Goal: Task Accomplishment & Management: Manage account settings

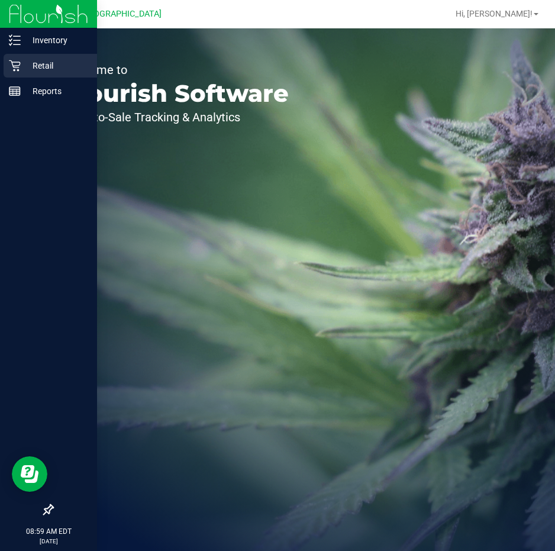
click at [34, 66] on p "Retail" at bounding box center [56, 66] width 71 height 14
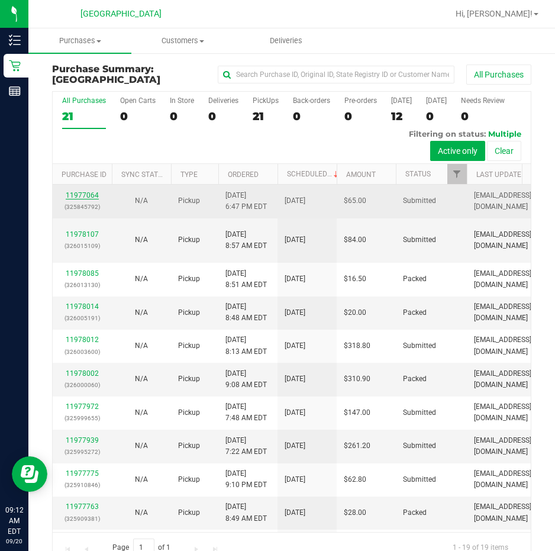
click at [87, 192] on link "11977064" at bounding box center [82, 195] width 33 height 8
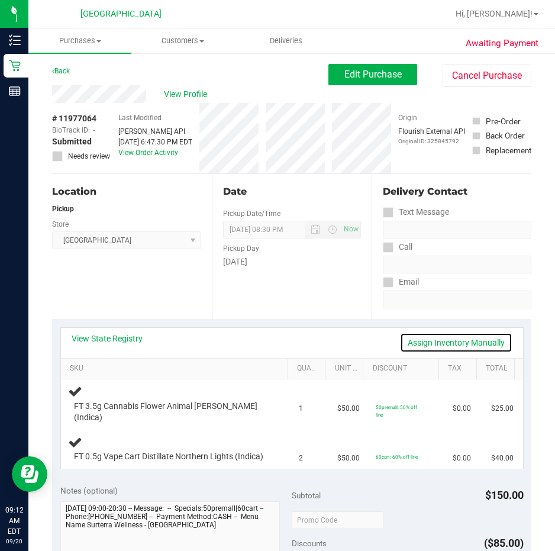
click at [455, 338] on link "Assign Inventory Manually" at bounding box center [456, 343] width 112 height 20
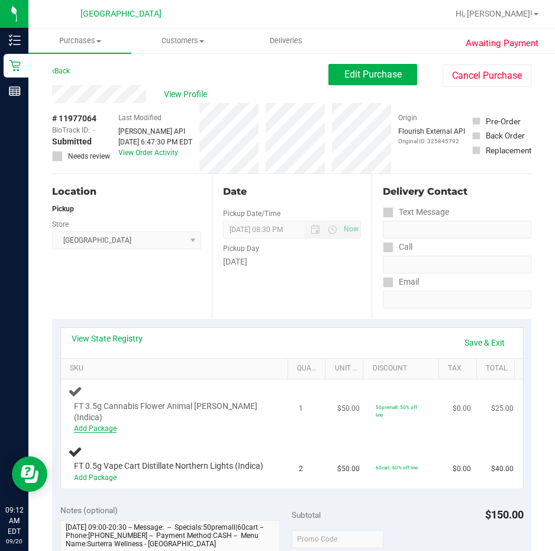
click at [100, 424] on link "Add Package" at bounding box center [95, 428] width 43 height 8
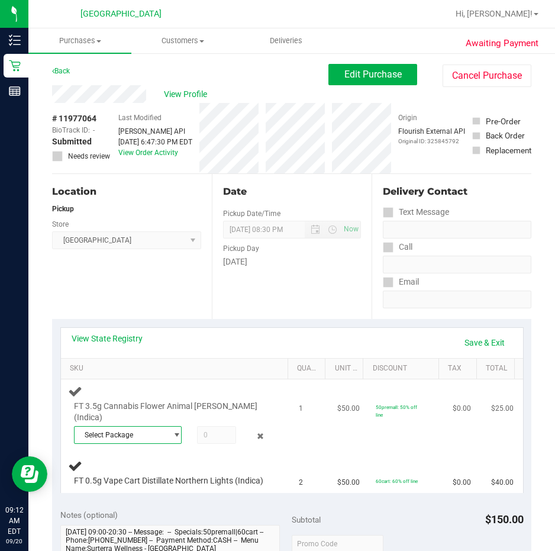
click at [177, 426] on span "Select Package" at bounding box center [128, 435] width 108 height 18
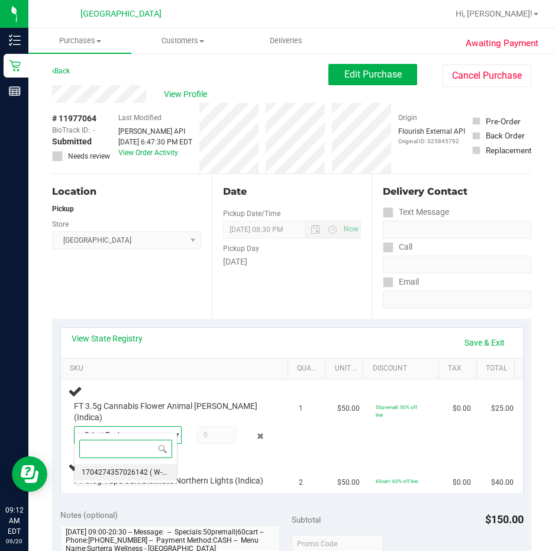
click at [134, 474] on span "1704274357026142" at bounding box center [115, 472] width 66 height 8
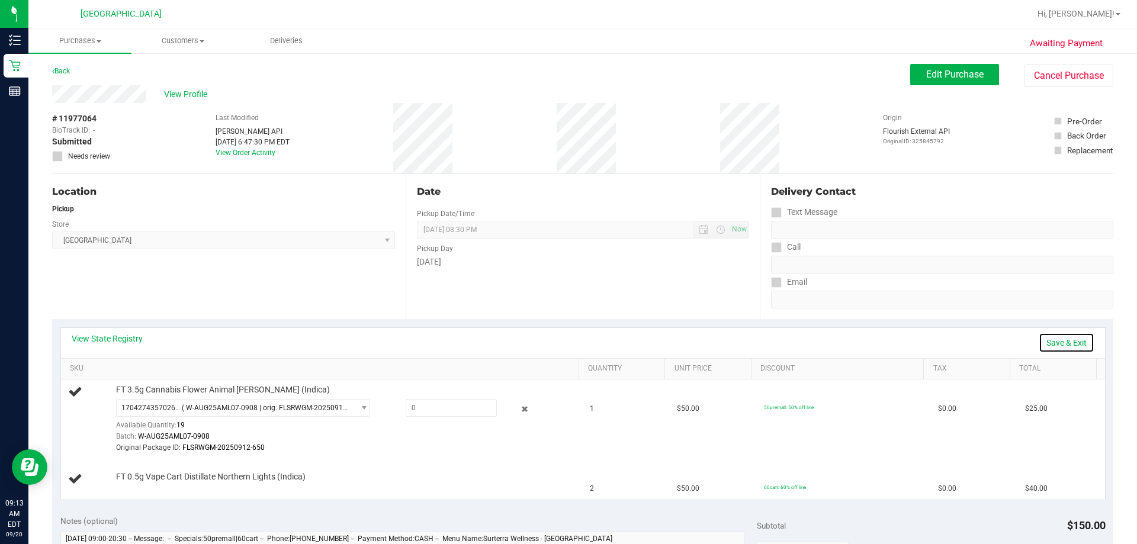
click at [583, 340] on link "Save & Exit" at bounding box center [1066, 343] width 56 height 20
click at [442, 475] on div "FT 0.5g Vape Cart Distillate Northern Lights (Indica)" at bounding box center [341, 477] width 463 height 12
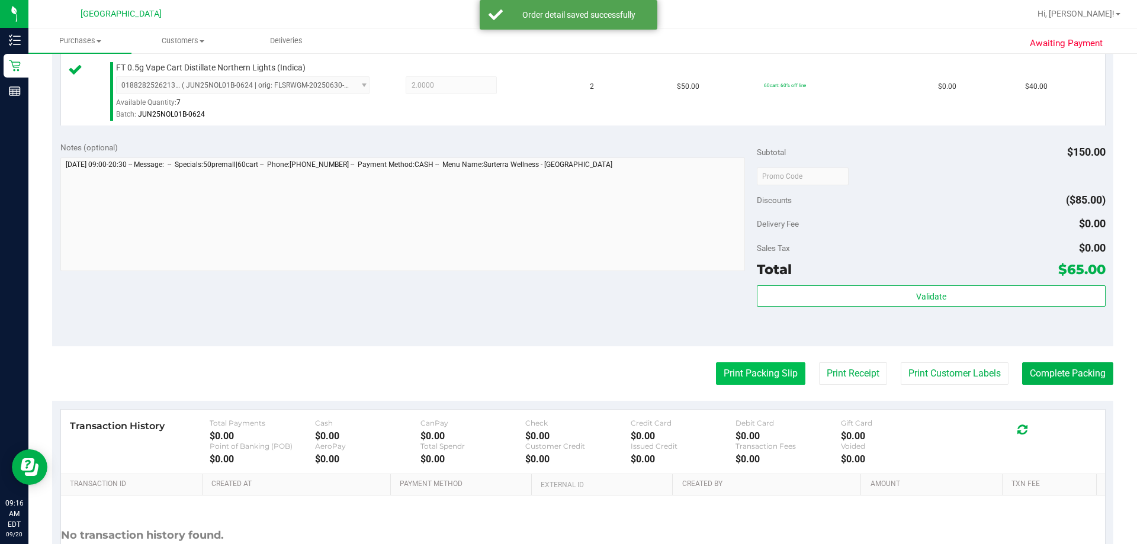
scroll to position [414, 0]
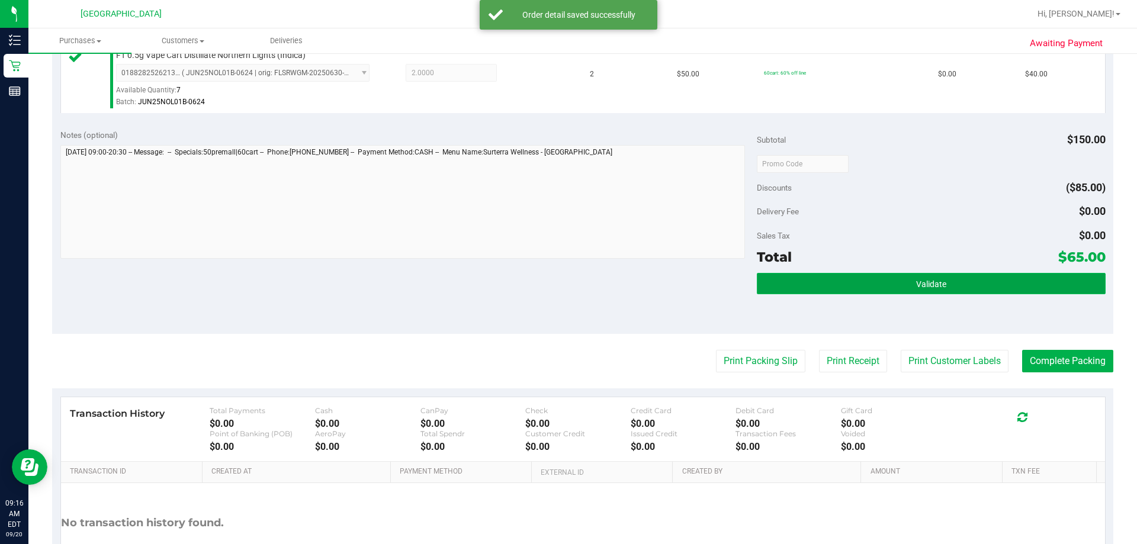
click at [583, 276] on button "Validate" at bounding box center [931, 283] width 348 height 21
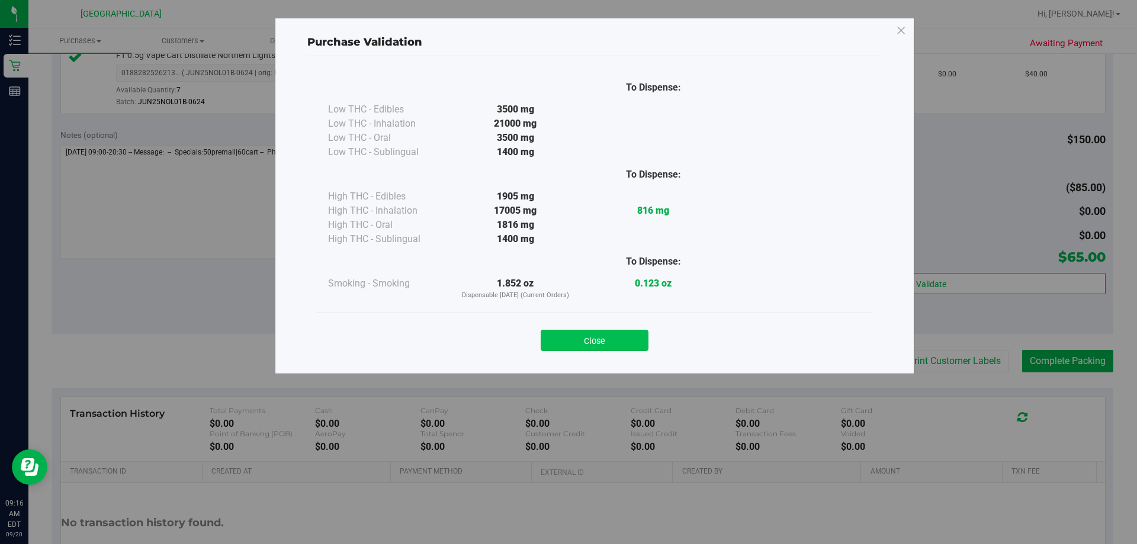
click at [583, 341] on button "Close" at bounding box center [595, 340] width 108 height 21
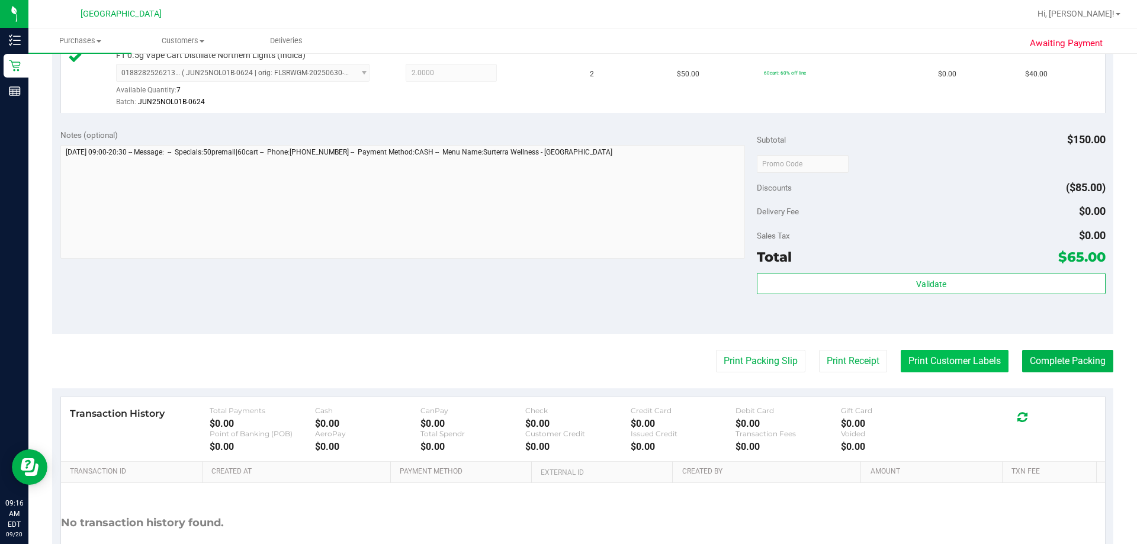
click at [583, 356] on button "Print Customer Labels" at bounding box center [954, 361] width 108 height 22
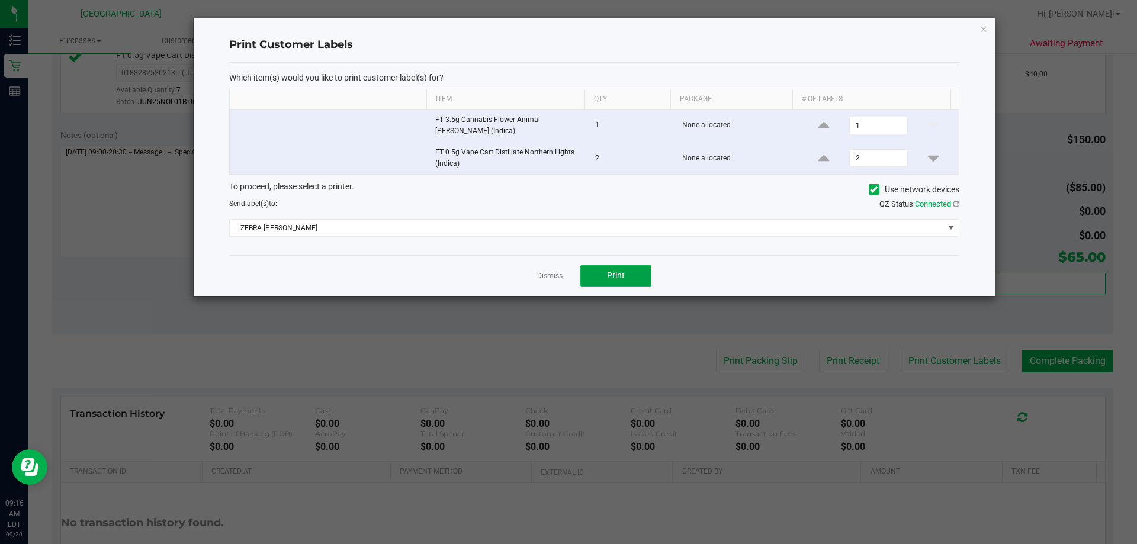
click at [583, 276] on span "Print" at bounding box center [616, 275] width 18 height 9
click at [542, 274] on link "Dismiss" at bounding box center [549, 276] width 25 height 10
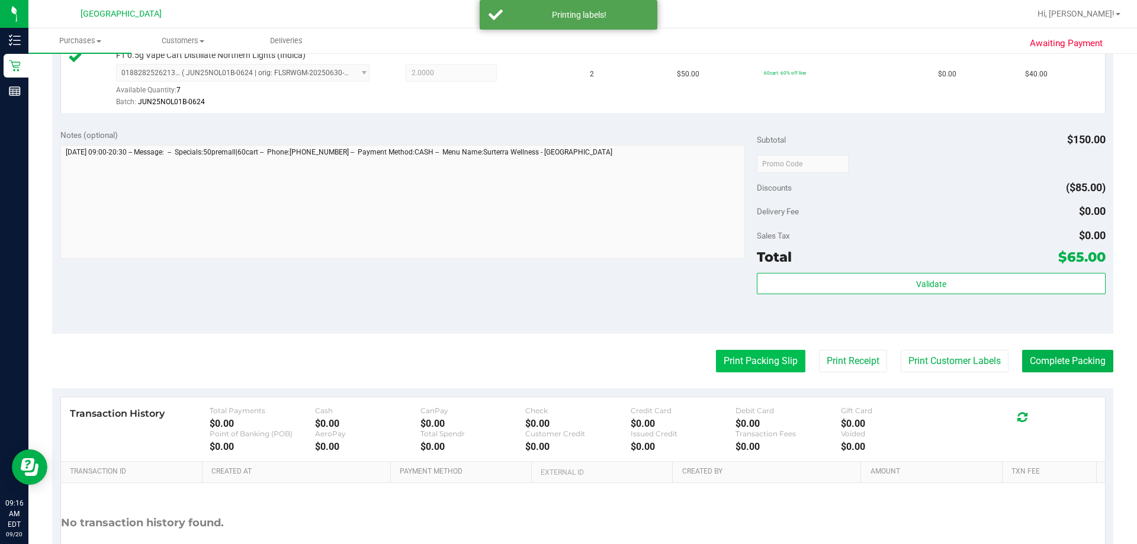
click at [583, 360] on button "Print Packing Slip" at bounding box center [760, 361] width 89 height 22
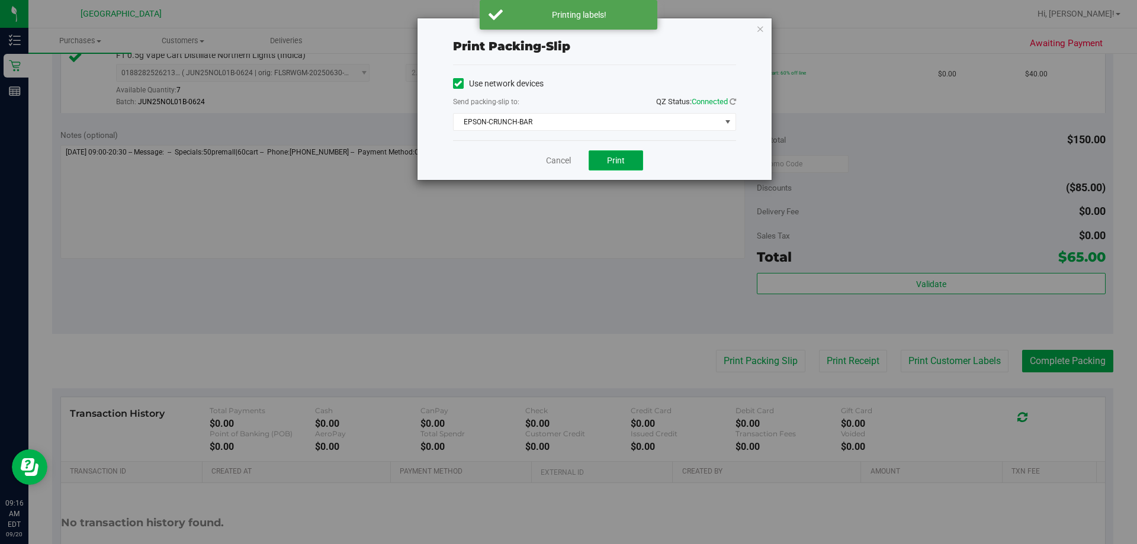
drag, startPoint x: 607, startPoint y: 152, endPoint x: 616, endPoint y: 153, distance: 8.4
click at [583, 153] on button "Print" at bounding box center [615, 160] width 54 height 20
click at [559, 155] on link "Cancel" at bounding box center [558, 161] width 25 height 12
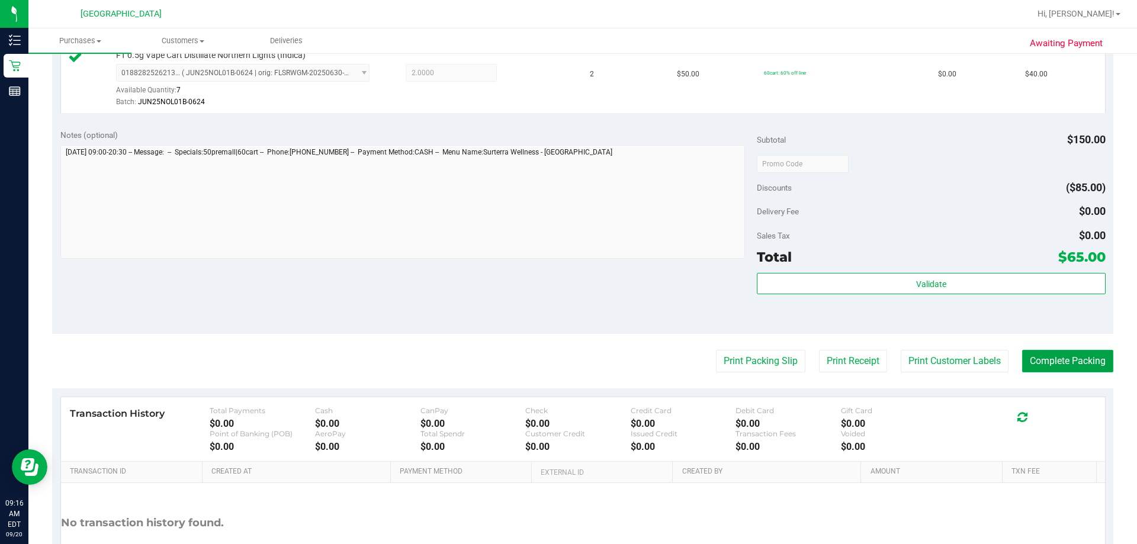
click at [583, 359] on button "Complete Packing" at bounding box center [1067, 361] width 91 height 22
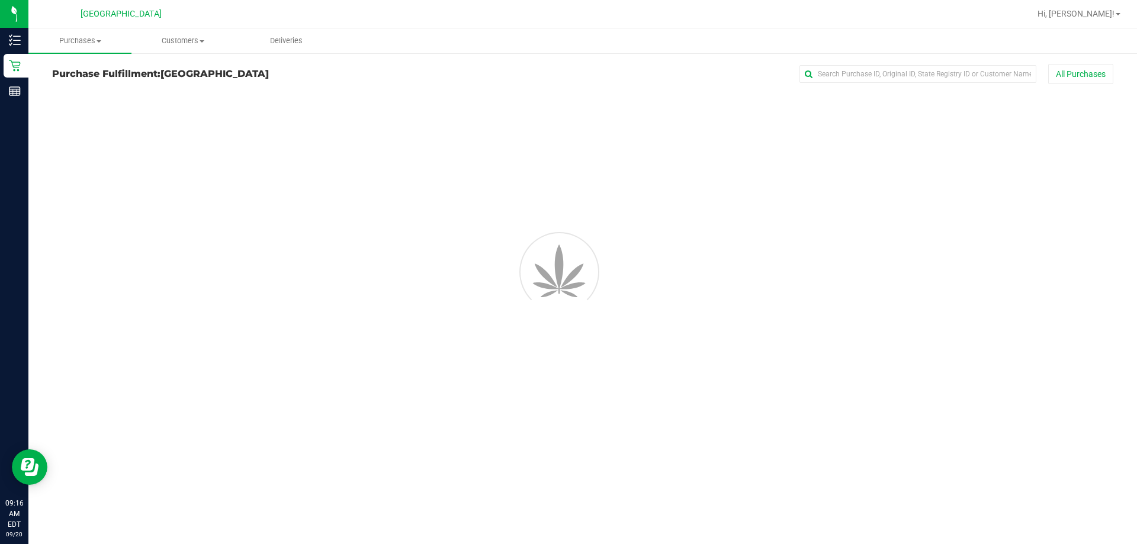
click at [583, 360] on div "Purchases Summary of purchases Fulfillment All purchases Customers All customer…" at bounding box center [582, 286] width 1108 height 516
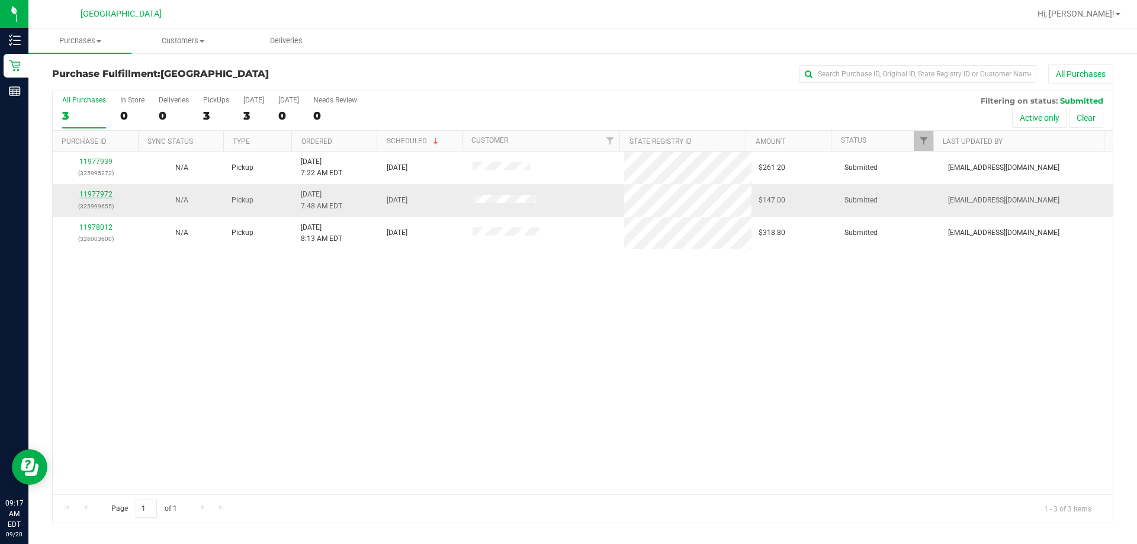
click at [98, 194] on link "11977972" at bounding box center [95, 194] width 33 height 8
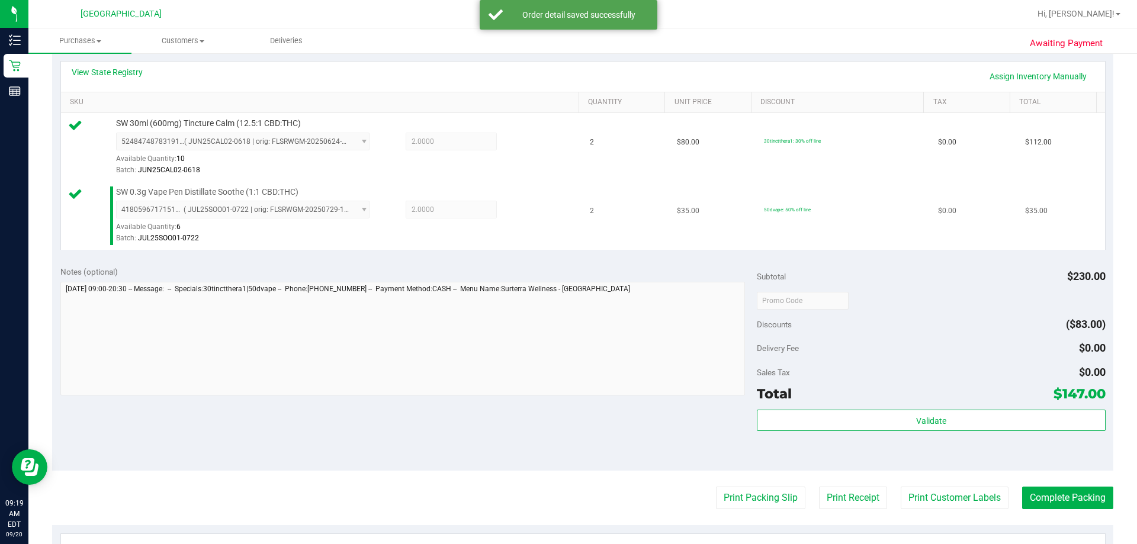
scroll to position [296, 0]
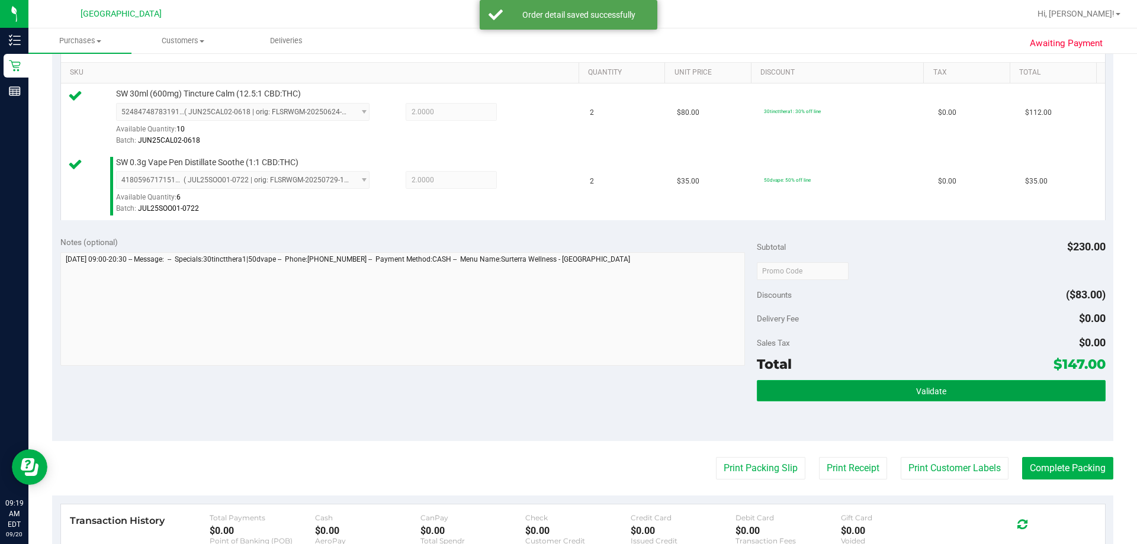
click at [583, 397] on button "Validate" at bounding box center [931, 390] width 348 height 21
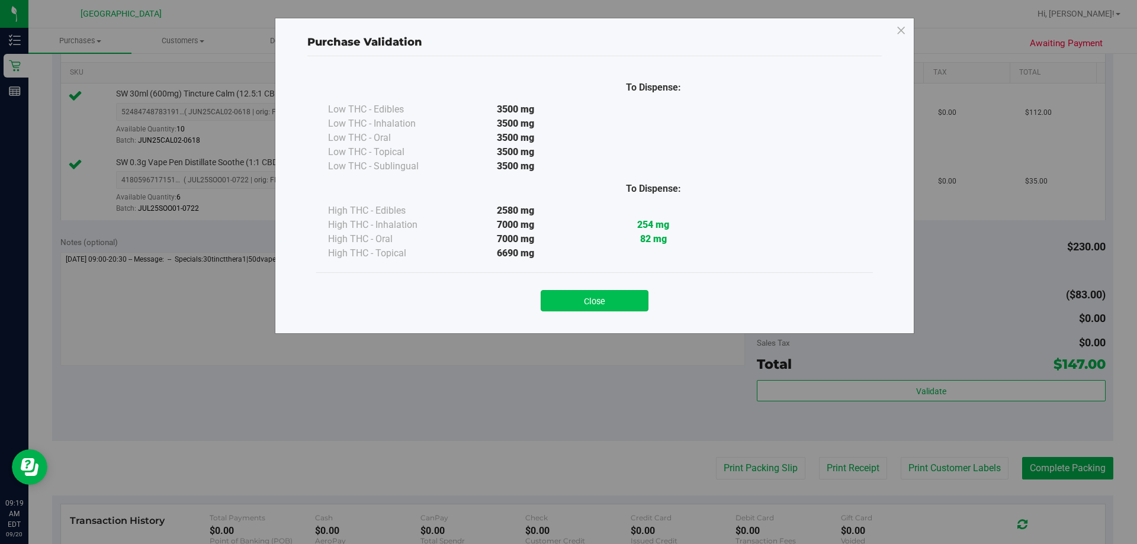
click at [583, 297] on button "Close" at bounding box center [595, 300] width 108 height 21
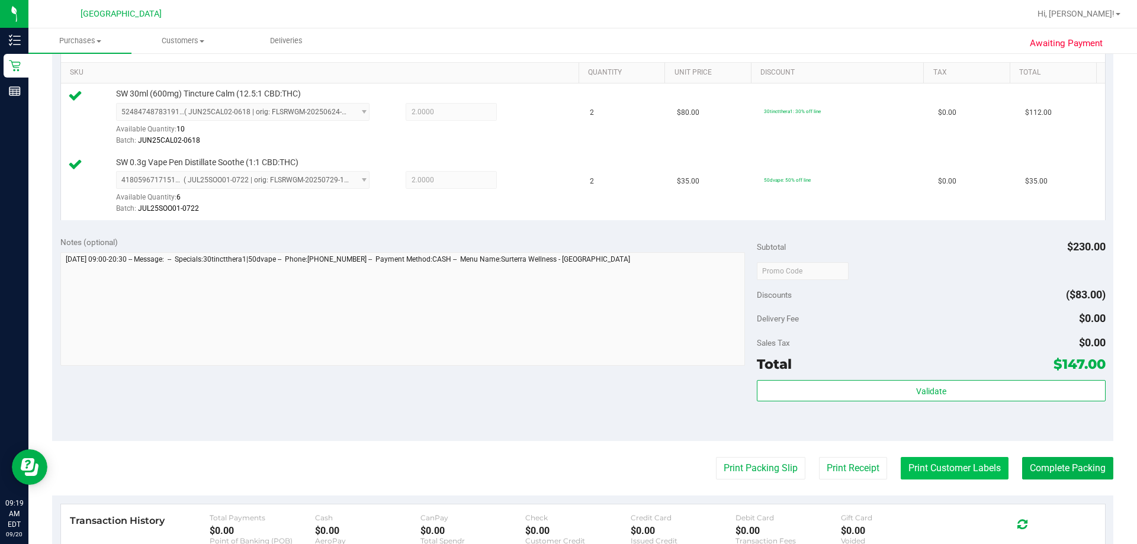
click at [583, 464] on button "Print Customer Labels" at bounding box center [954, 468] width 108 height 22
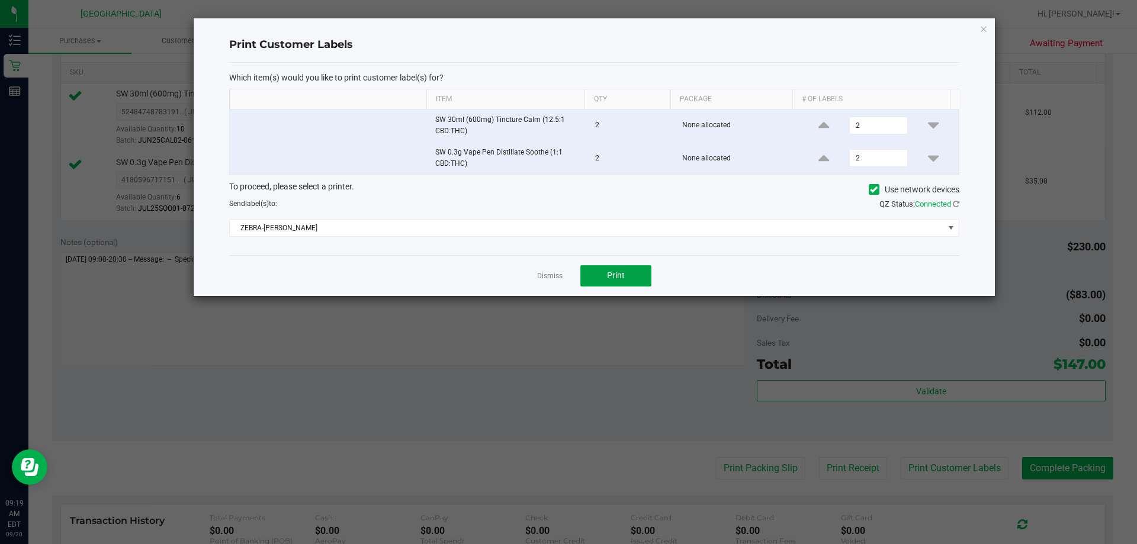
click at [583, 269] on button "Print" at bounding box center [615, 275] width 71 height 21
click at [554, 274] on link "Dismiss" at bounding box center [549, 276] width 25 height 10
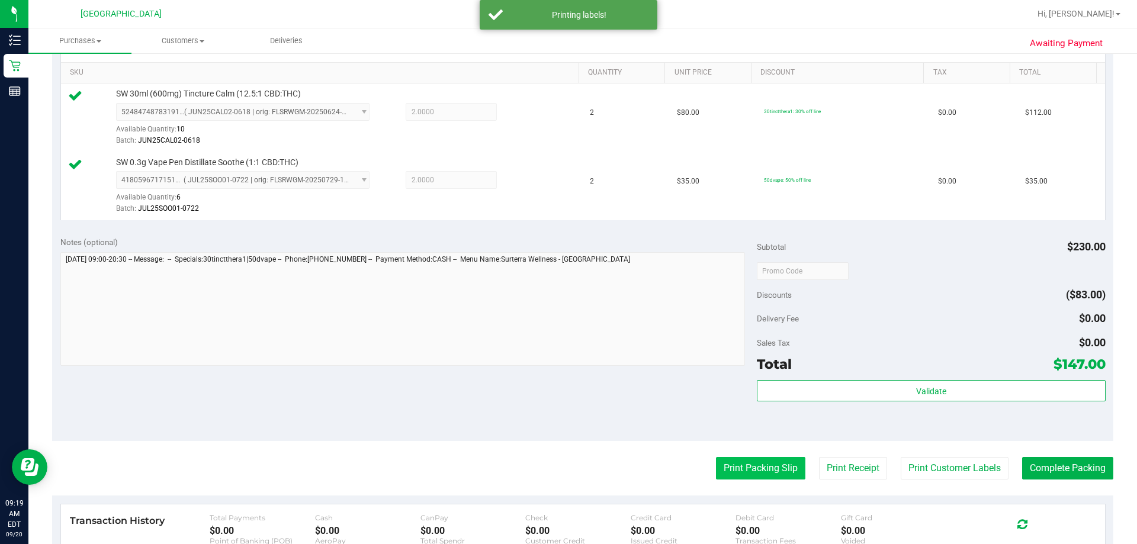
click at [583, 471] on button "Print Packing Slip" at bounding box center [760, 468] width 89 height 22
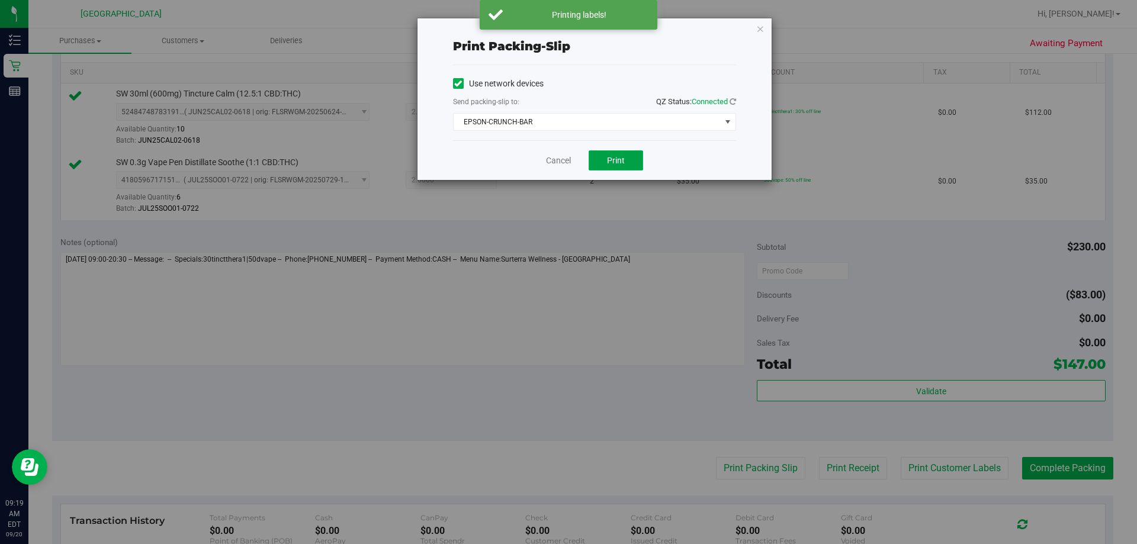
click at [583, 151] on button "Print" at bounding box center [615, 160] width 54 height 20
click at [546, 163] on link "Cancel" at bounding box center [558, 161] width 25 height 12
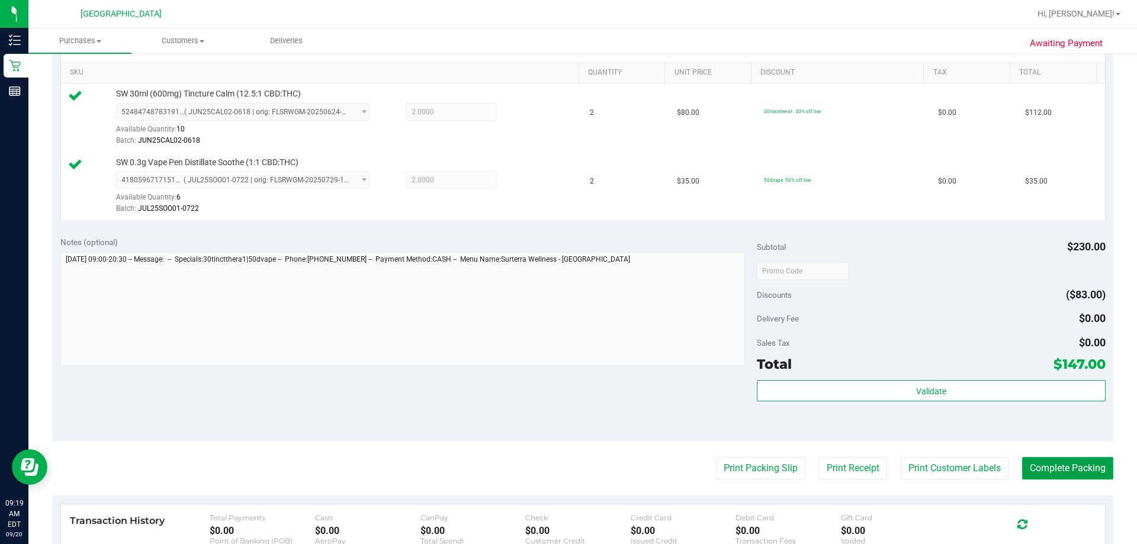
click at [583, 467] on button "Complete Packing" at bounding box center [1067, 468] width 91 height 22
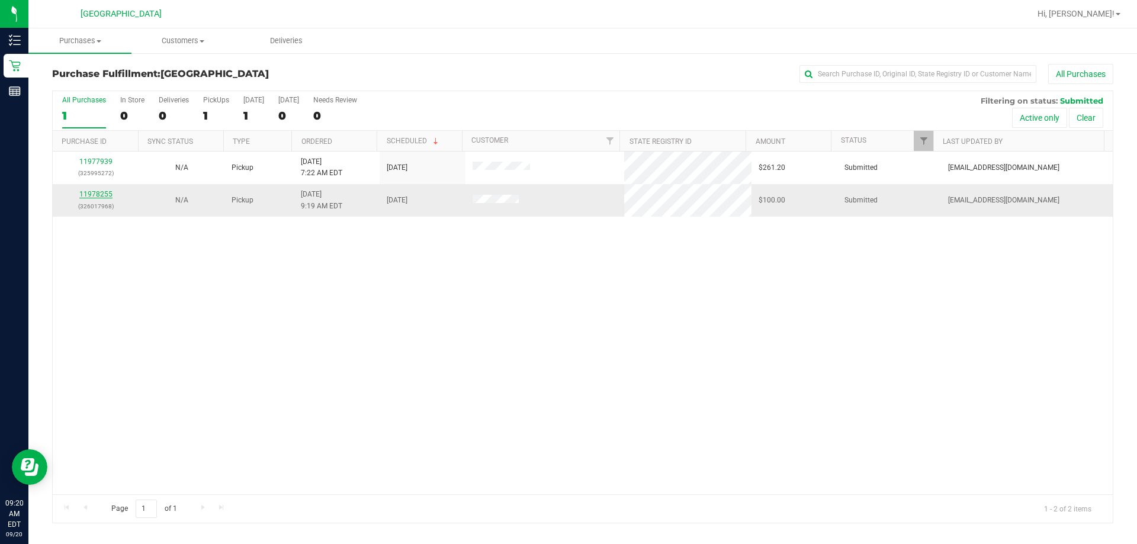
click at [89, 195] on link "11978255" at bounding box center [95, 194] width 33 height 8
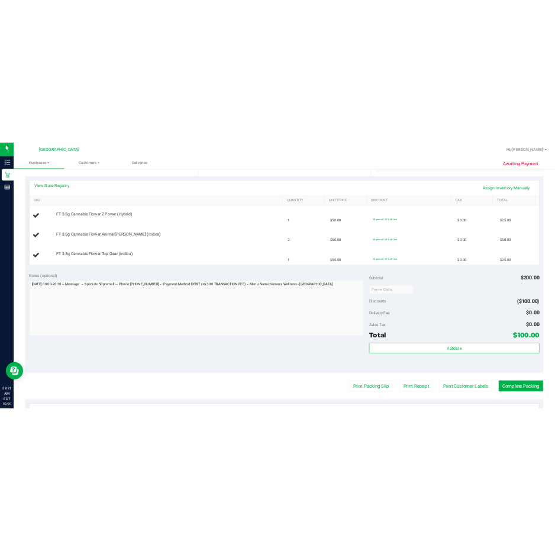
scroll to position [296, 0]
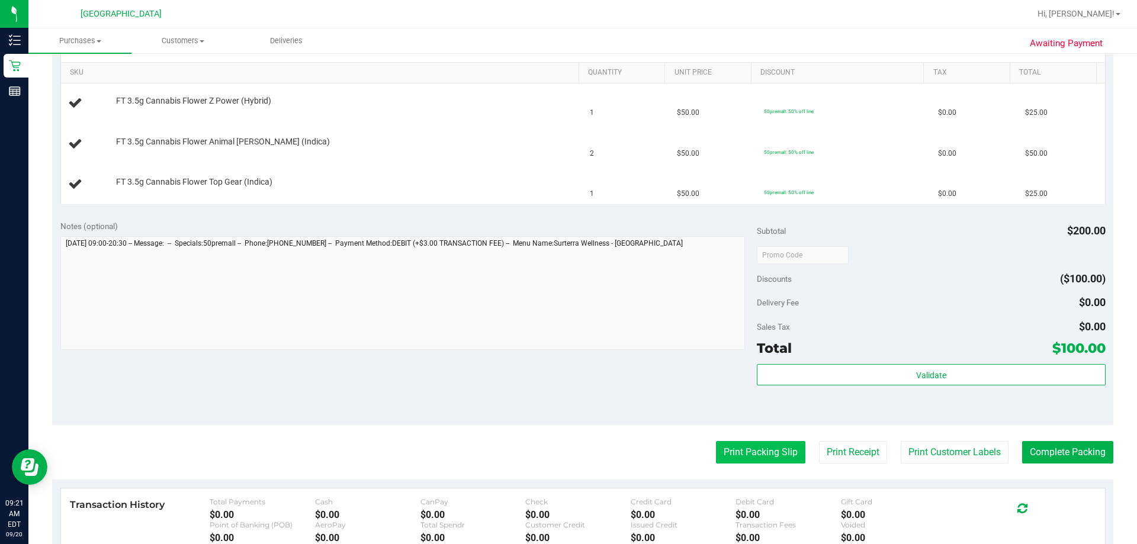
click at [583, 446] on button "Print Packing Slip" at bounding box center [760, 452] width 89 height 22
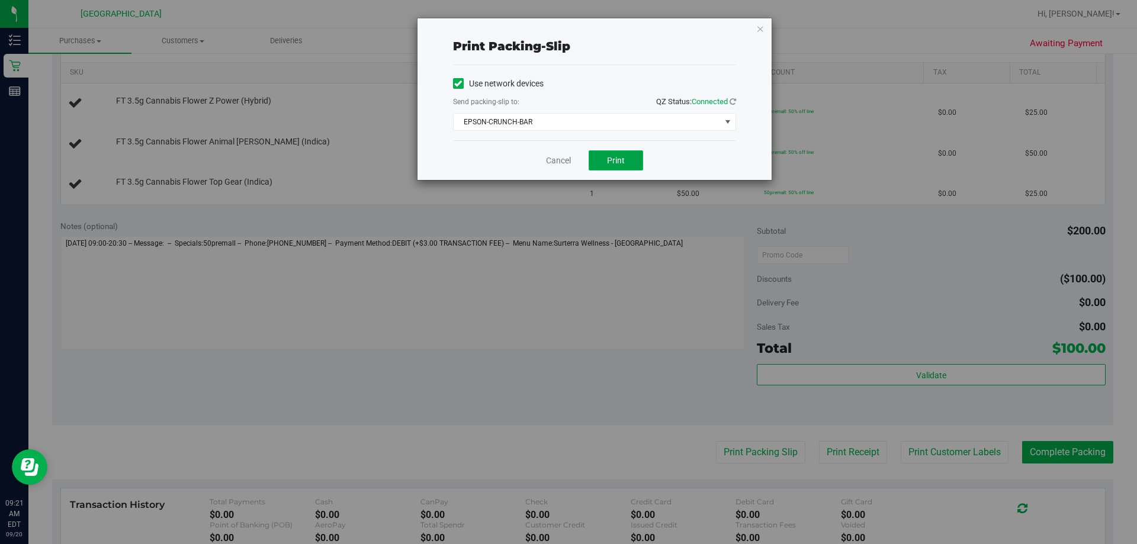
click at [583, 156] on span "Print" at bounding box center [616, 160] width 18 height 9
click at [558, 169] on div "Cancel Print" at bounding box center [594, 160] width 283 height 40
click at [561, 163] on link "Cancel" at bounding box center [558, 161] width 25 height 12
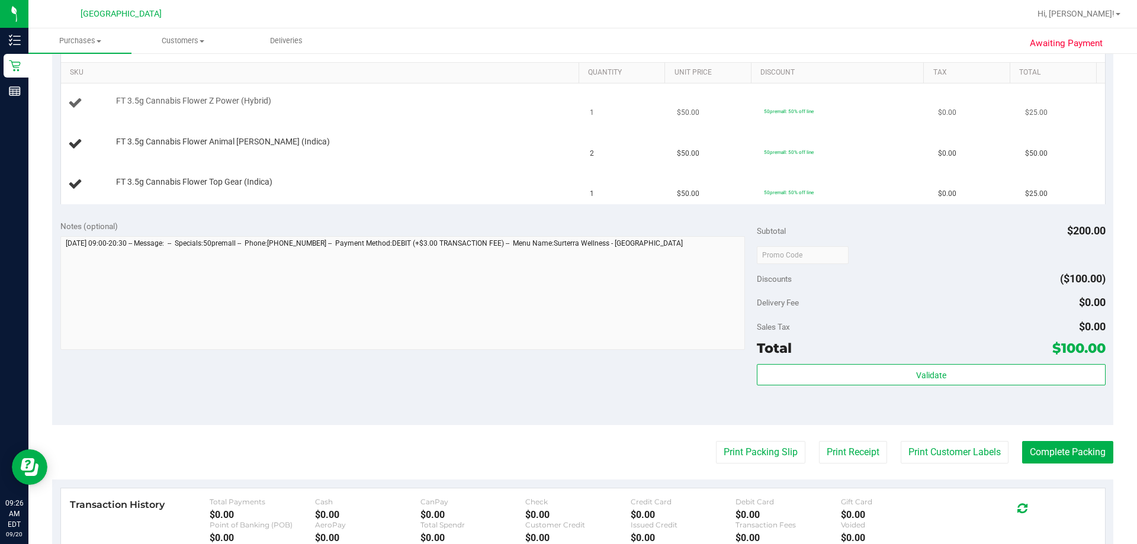
click at [583, 441] on button "Print Packing Slip" at bounding box center [760, 452] width 89 height 22
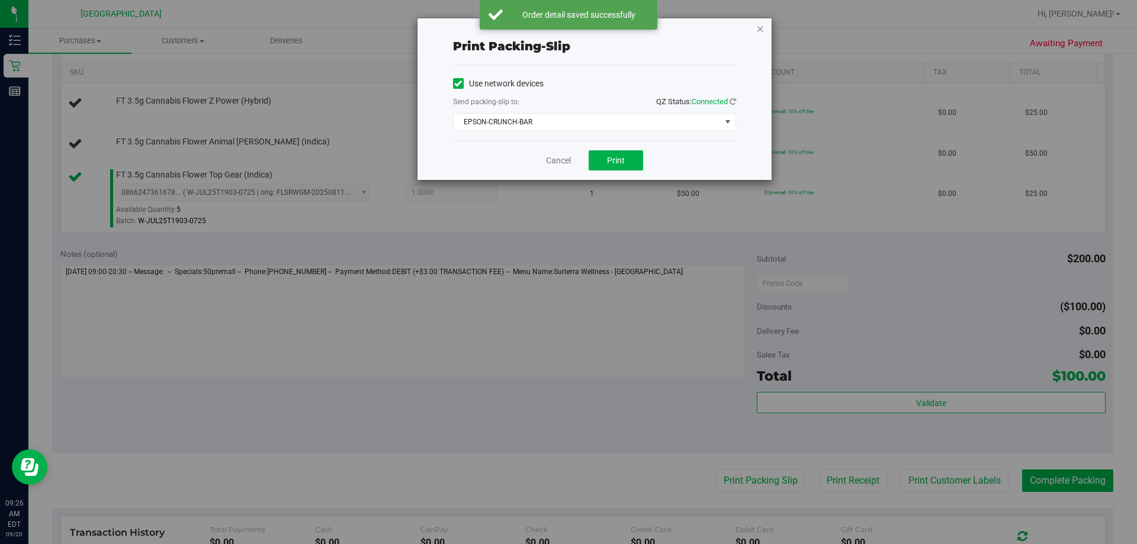
click at [583, 30] on div "Print packing-slip Use network devices Send packing-slip to: QZ Status: Connect…" at bounding box center [594, 99] width 354 height 162
click at [583, 31] on icon "button" at bounding box center [760, 28] width 8 height 14
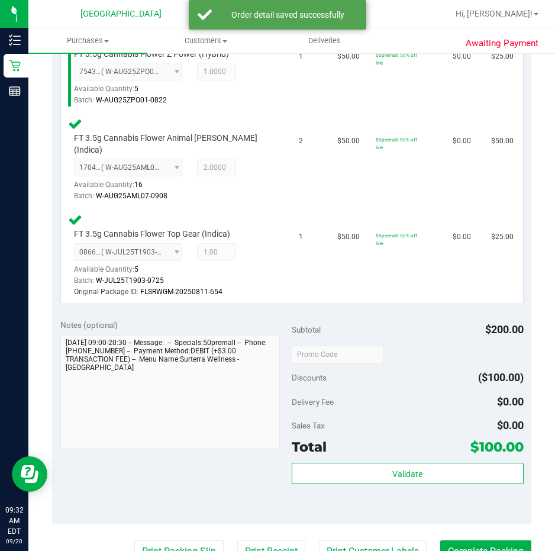
scroll to position [355, 0]
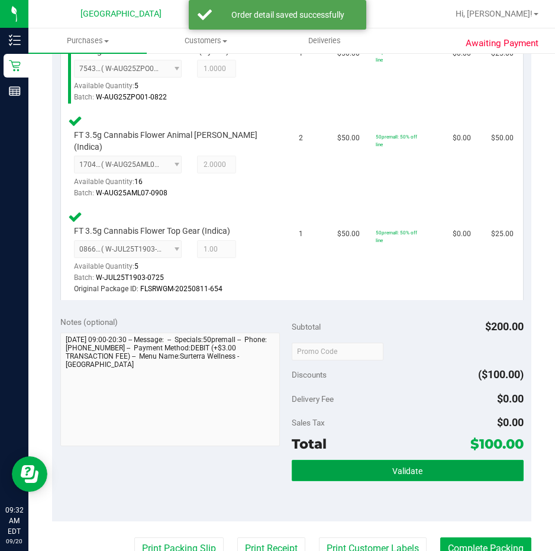
click at [382, 460] on button "Validate" at bounding box center [408, 470] width 232 height 21
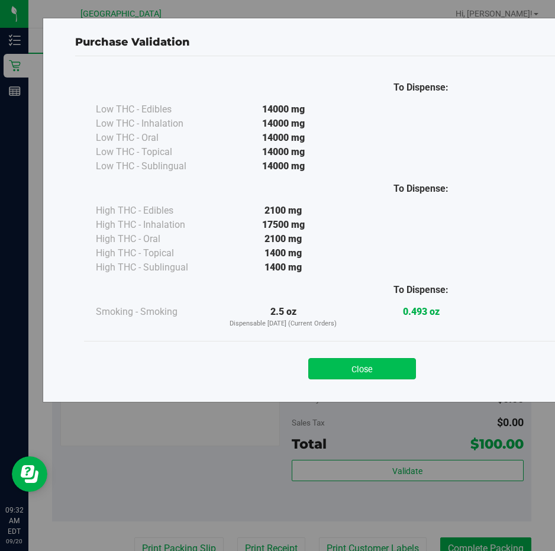
click at [343, 359] on button "Close" at bounding box center [362, 368] width 108 height 21
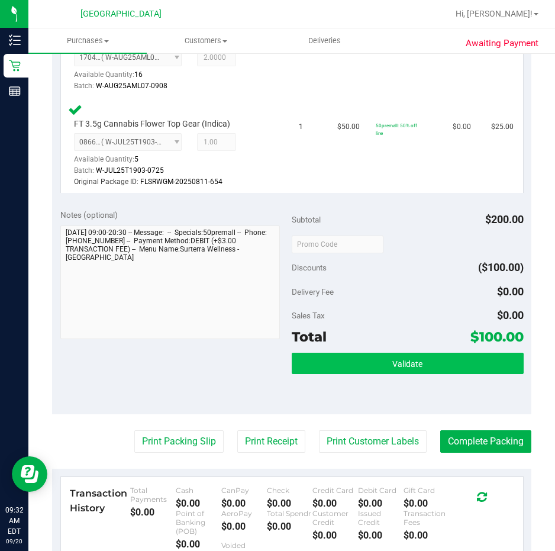
scroll to position [474, 0]
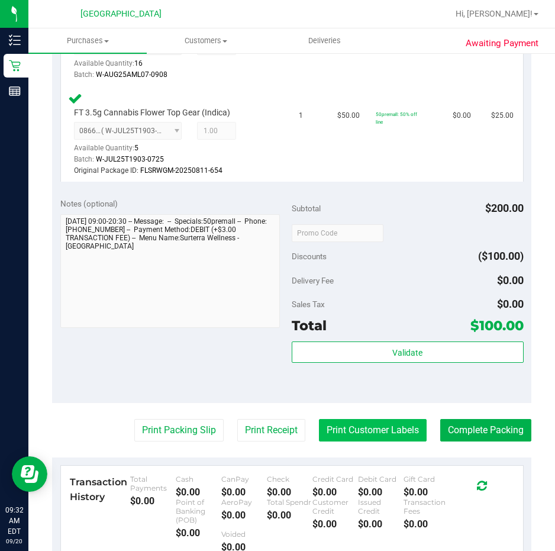
click at [367, 419] on button "Print Customer Labels" at bounding box center [373, 430] width 108 height 22
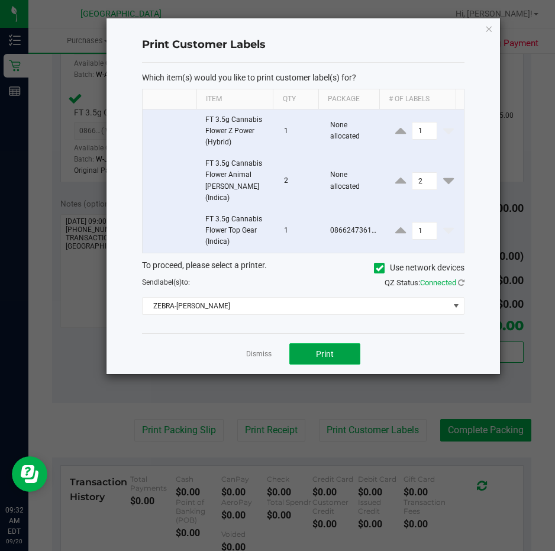
click at [349, 348] on button "Print" at bounding box center [324, 353] width 71 height 21
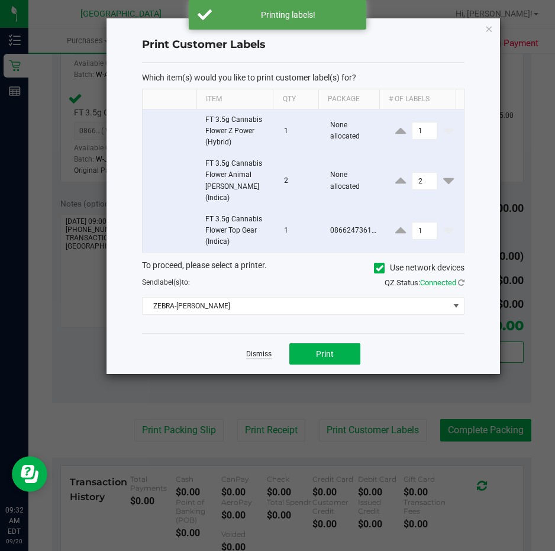
click at [256, 349] on link "Dismiss" at bounding box center [258, 354] width 25 height 10
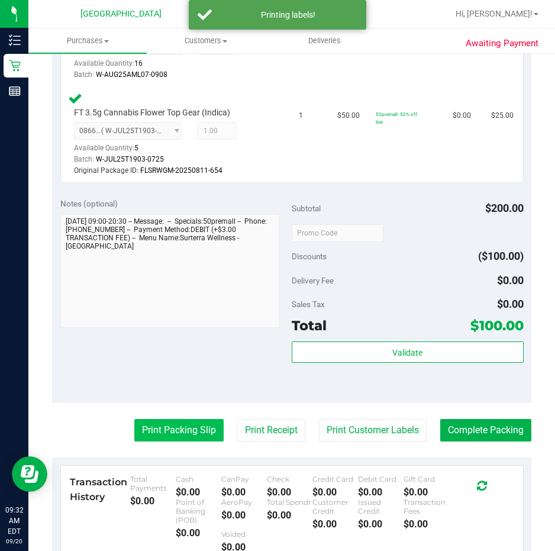
click at [157, 421] on button "Print Packing Slip" at bounding box center [178, 430] width 89 height 22
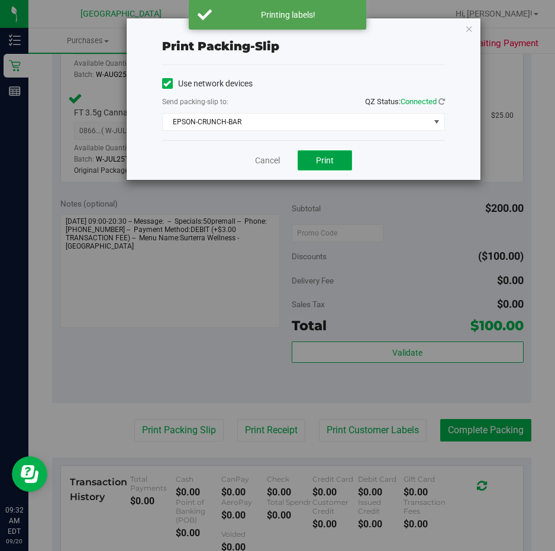
click at [320, 166] on button "Print" at bounding box center [325, 160] width 54 height 20
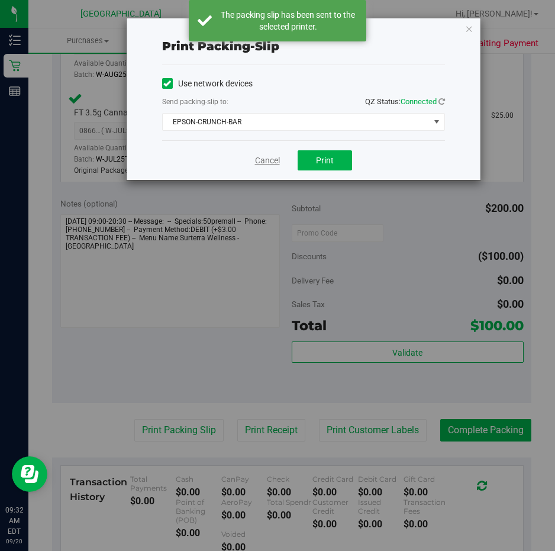
click at [272, 157] on link "Cancel" at bounding box center [267, 161] width 25 height 12
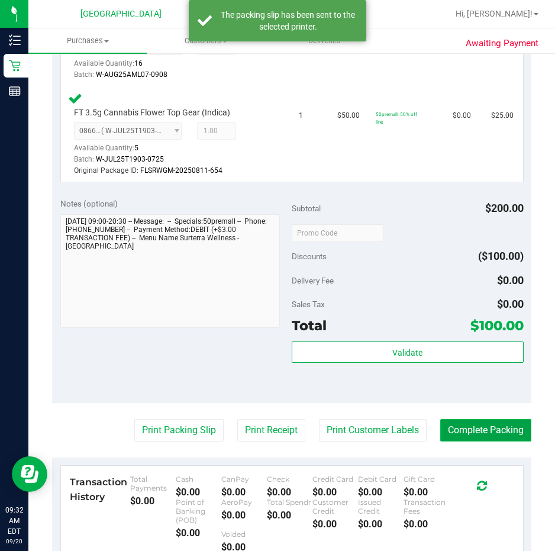
click at [469, 419] on button "Complete Packing" at bounding box center [485, 430] width 91 height 22
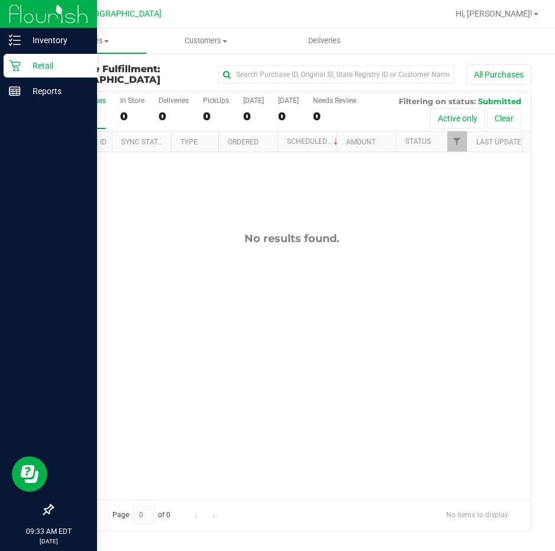
click at [27, 61] on p "Retail" at bounding box center [56, 66] width 71 height 14
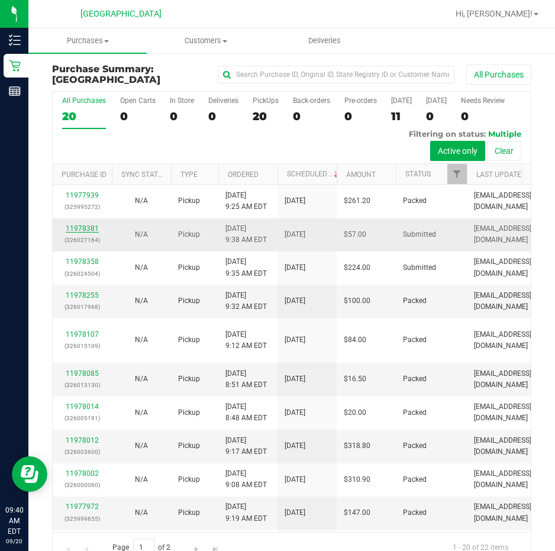
click at [83, 233] on link "11978381" at bounding box center [82, 228] width 33 height 8
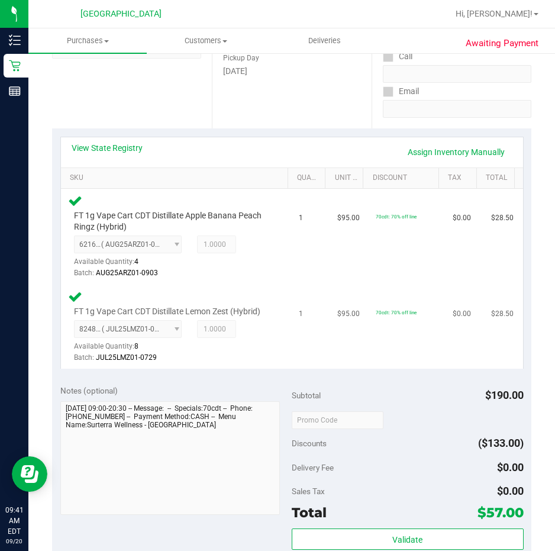
scroll to position [237, 0]
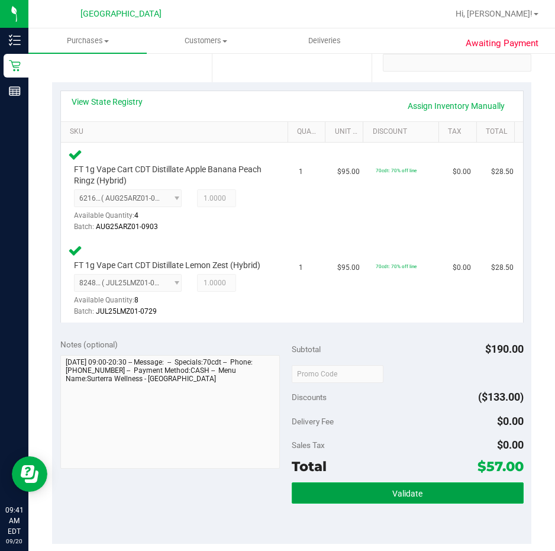
click at [357, 504] on button "Validate" at bounding box center [408, 492] width 232 height 21
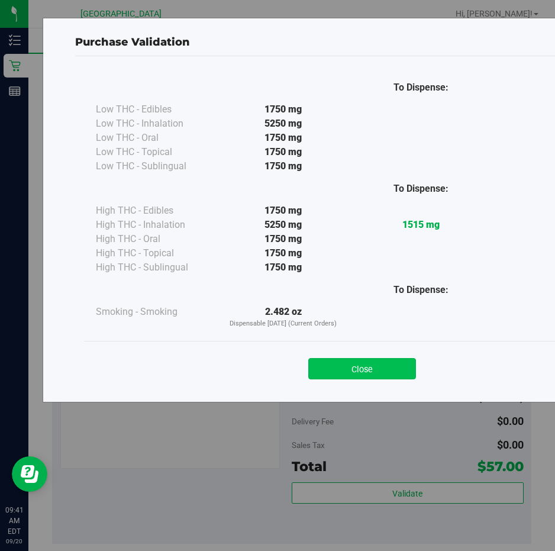
click at [382, 360] on button "Close" at bounding box center [362, 368] width 108 height 21
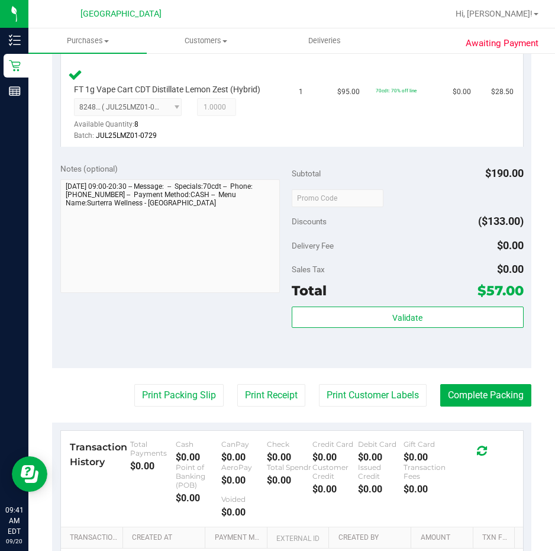
scroll to position [414, 0]
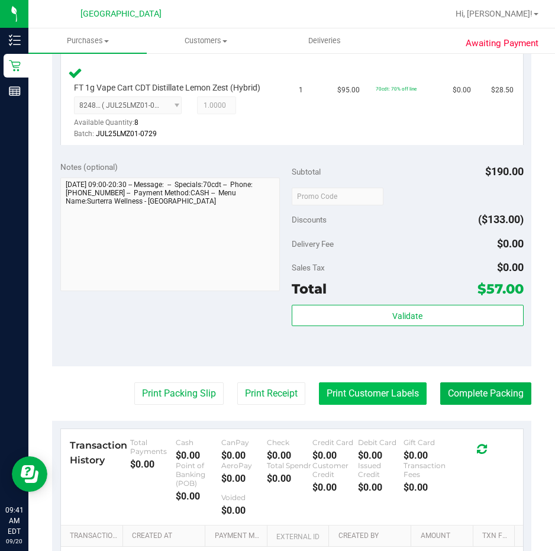
click at [356, 403] on button "Print Customer Labels" at bounding box center [373, 393] width 108 height 22
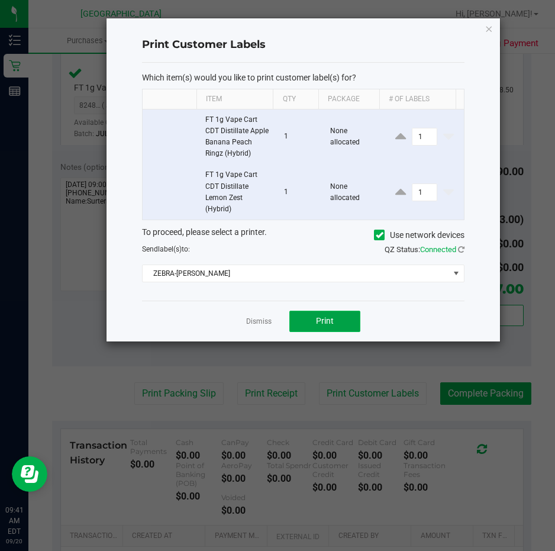
click at [311, 323] on button "Print" at bounding box center [324, 321] width 71 height 21
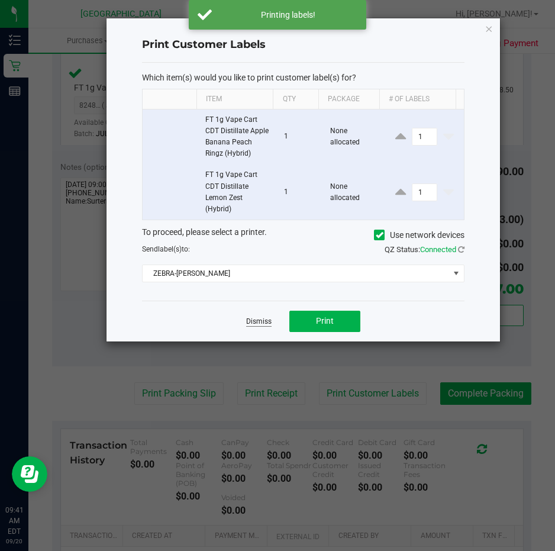
click at [255, 323] on link "Dismiss" at bounding box center [258, 322] width 25 height 10
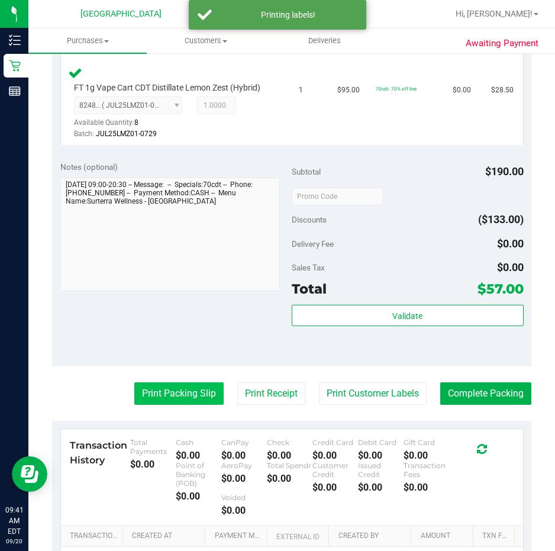
click at [152, 405] on button "Print Packing Slip" at bounding box center [178, 393] width 89 height 22
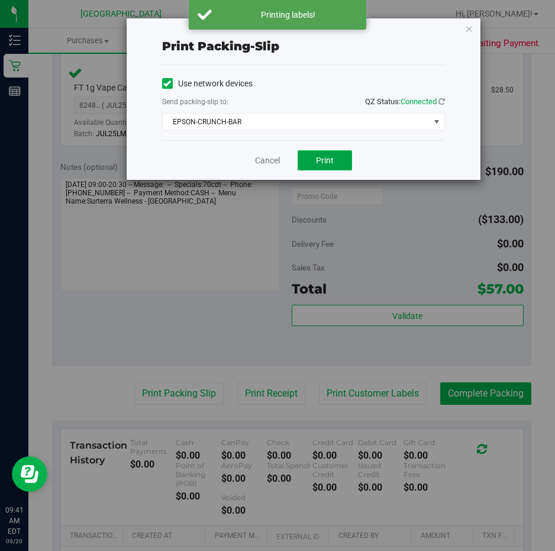
click at [331, 164] on span "Print" at bounding box center [325, 160] width 18 height 9
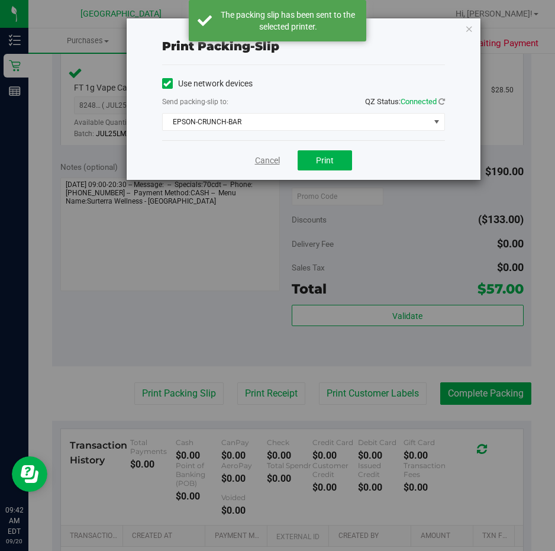
click at [271, 161] on link "Cancel" at bounding box center [267, 161] width 25 height 12
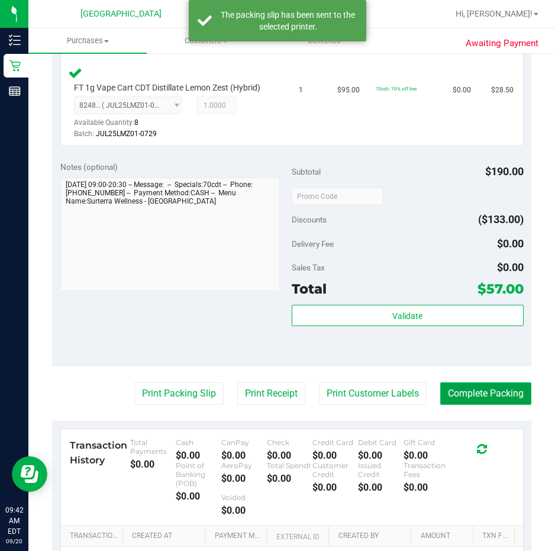
click at [462, 405] on button "Complete Packing" at bounding box center [485, 393] width 91 height 22
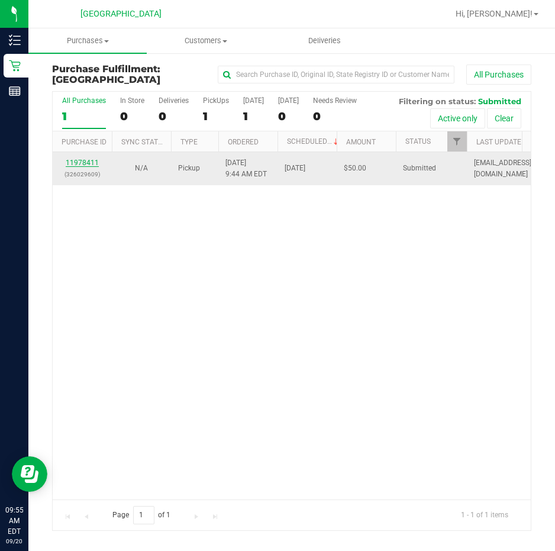
click at [83, 162] on link "11978411" at bounding box center [82, 163] width 33 height 8
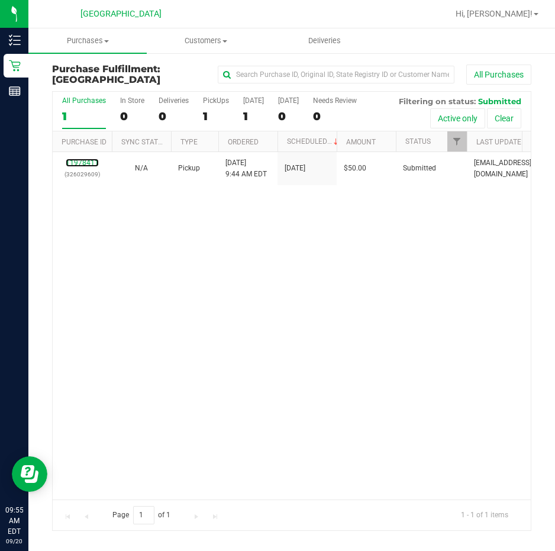
click at [83, 162] on link "11978411" at bounding box center [82, 163] width 33 height 8
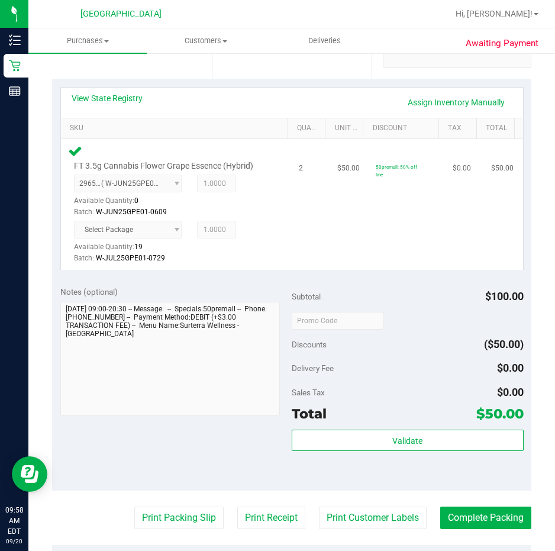
scroll to position [296, 0]
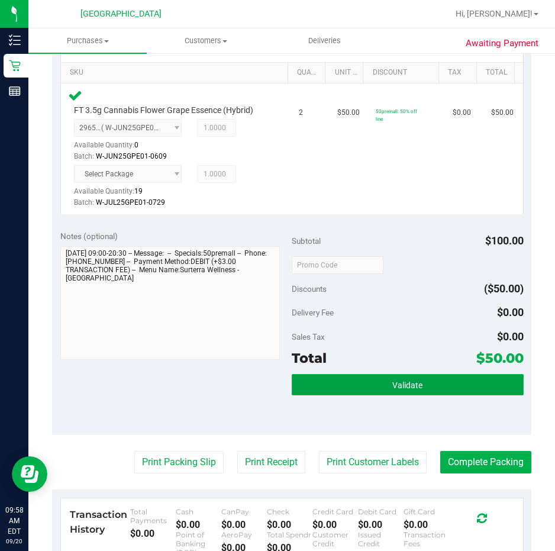
click at [420, 379] on button "Validate" at bounding box center [408, 384] width 232 height 21
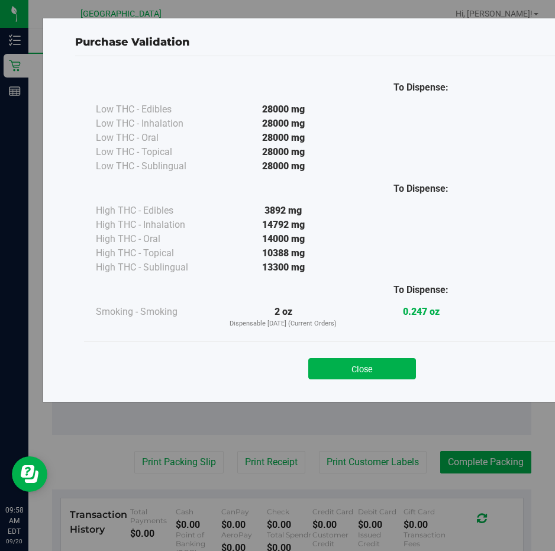
click at [394, 362] on button "Close" at bounding box center [362, 368] width 108 height 21
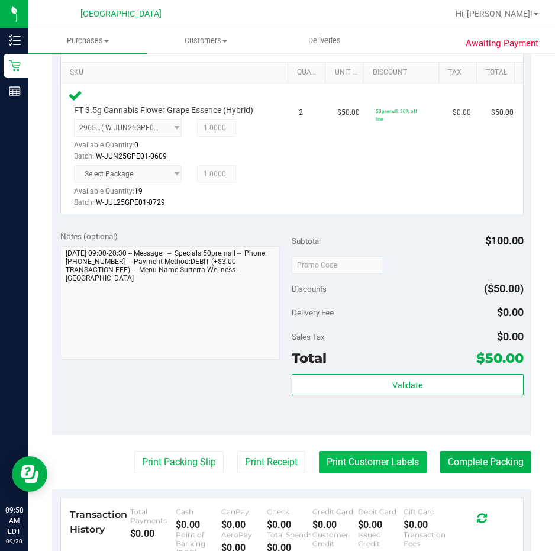
click at [349, 467] on button "Print Customer Labels" at bounding box center [373, 462] width 108 height 22
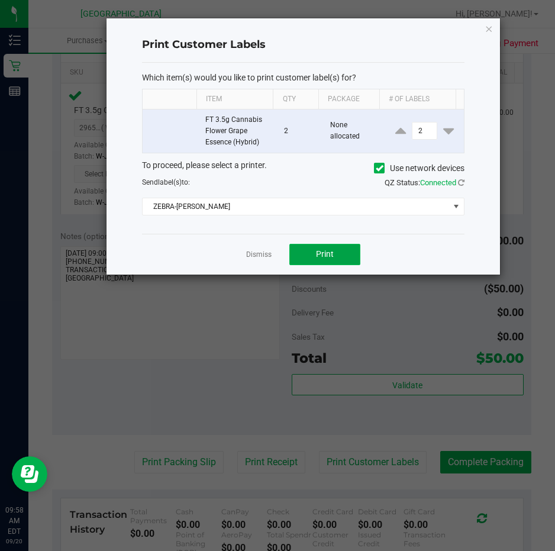
click at [321, 256] on span "Print" at bounding box center [325, 253] width 18 height 9
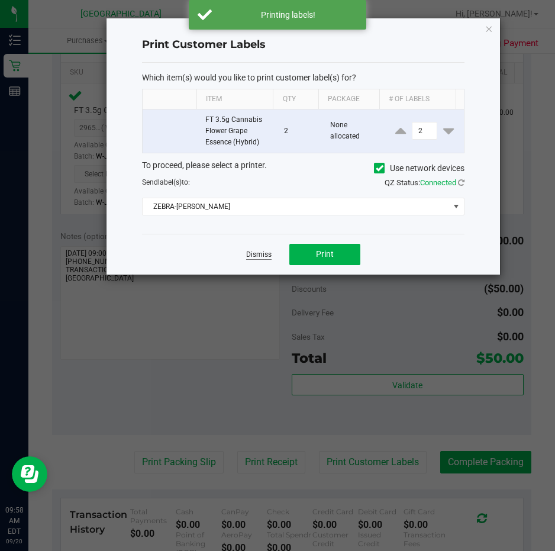
click at [268, 252] on link "Dismiss" at bounding box center [258, 255] width 25 height 10
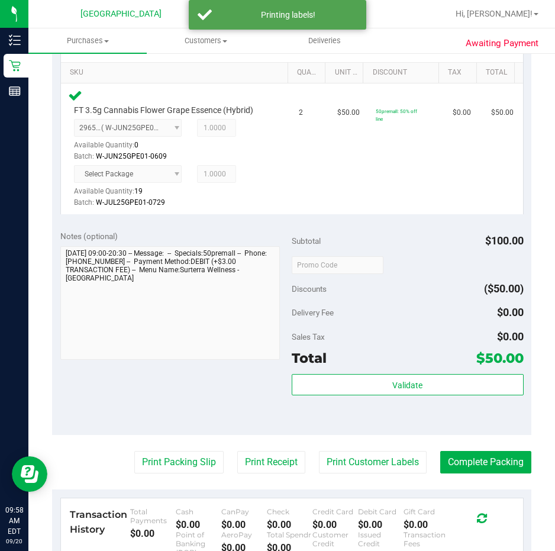
drag, startPoint x: 153, startPoint y: 451, endPoint x: 153, endPoint y: 438, distance: 13.0
click at [153, 450] on purchase-details "Back Edit Purchase Cancel Purchase View Profile # 11978411 BioTrack ID: - Submi…" at bounding box center [292, 255] width 480 height 975
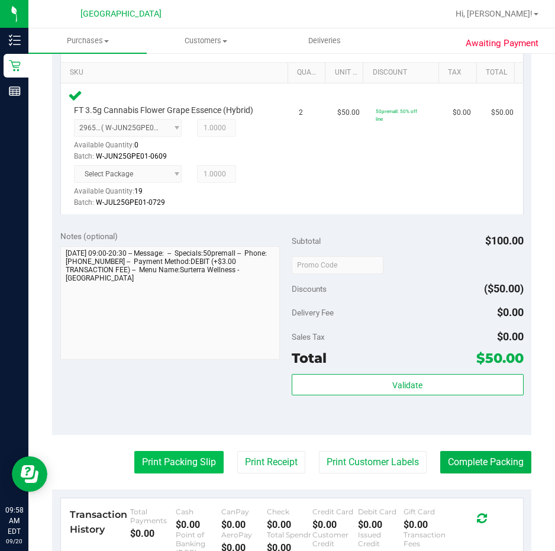
click at [146, 456] on button "Print Packing Slip" at bounding box center [178, 462] width 89 height 22
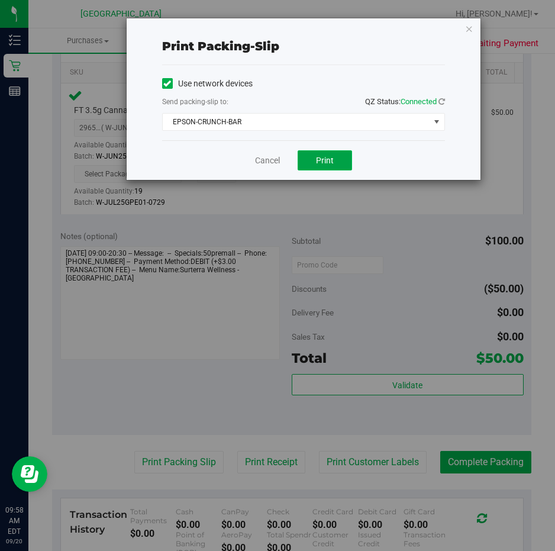
click at [314, 153] on button "Print" at bounding box center [325, 160] width 54 height 20
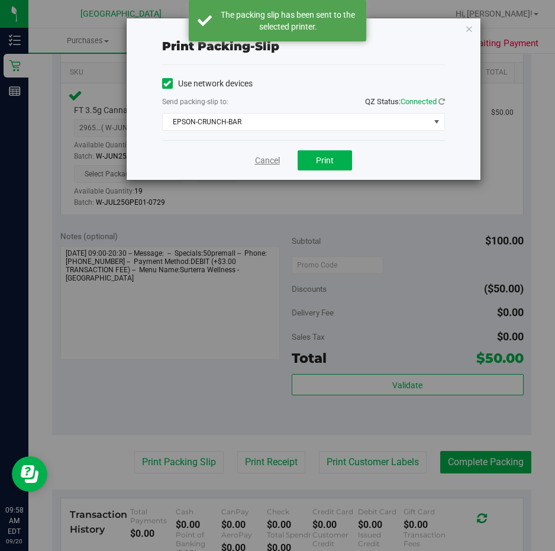
click at [272, 156] on link "Cancel" at bounding box center [267, 161] width 25 height 12
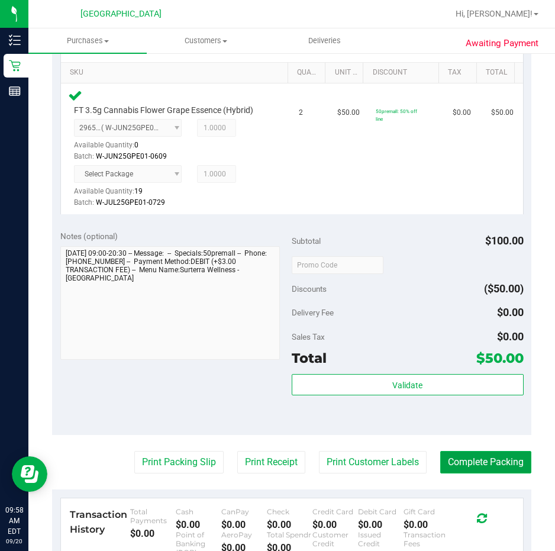
click at [475, 453] on button "Complete Packing" at bounding box center [485, 462] width 91 height 22
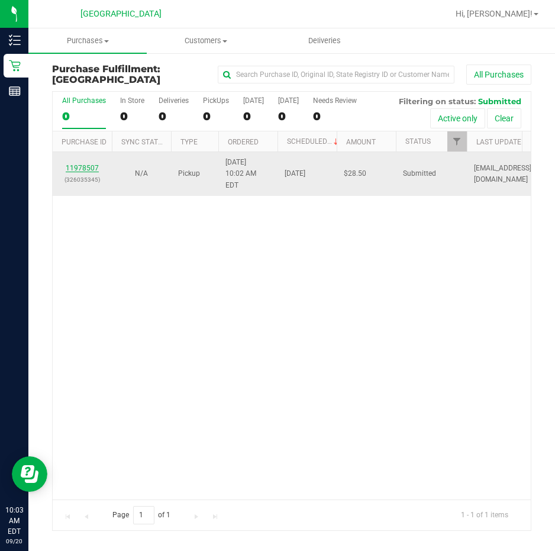
click at [85, 164] on link "11978507" at bounding box center [82, 168] width 33 height 8
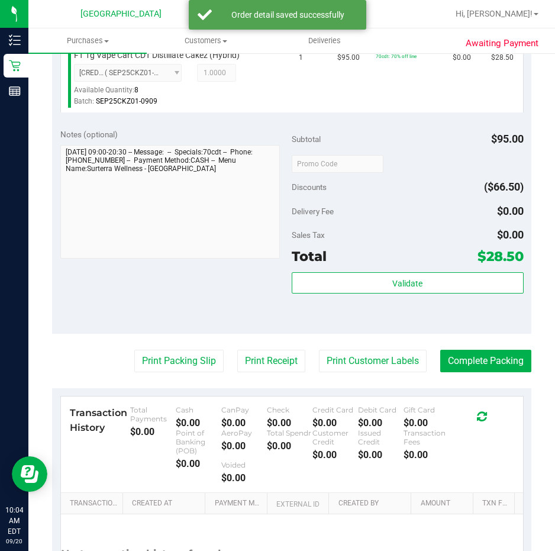
scroll to position [355, 0]
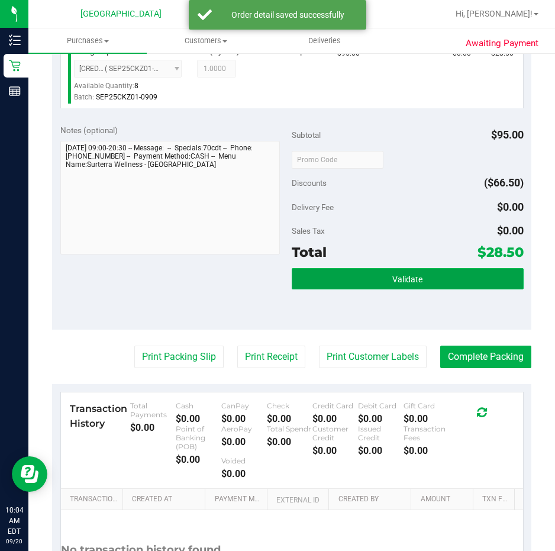
click at [393, 275] on span "Validate" at bounding box center [408, 279] width 30 height 9
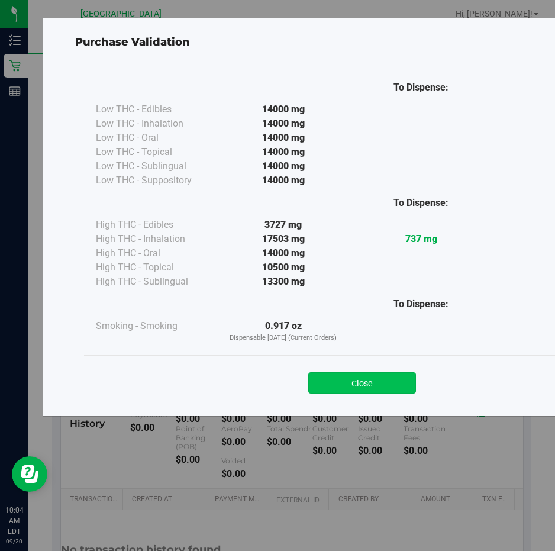
click at [388, 381] on button "Close" at bounding box center [362, 382] width 108 height 21
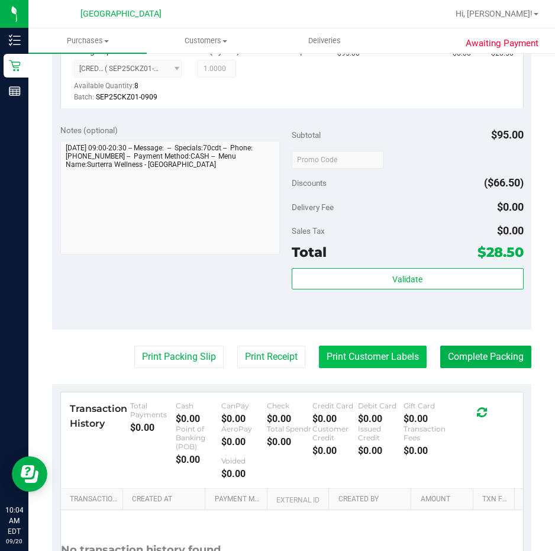
click at [385, 359] on button "Print Customer Labels" at bounding box center [373, 357] width 108 height 22
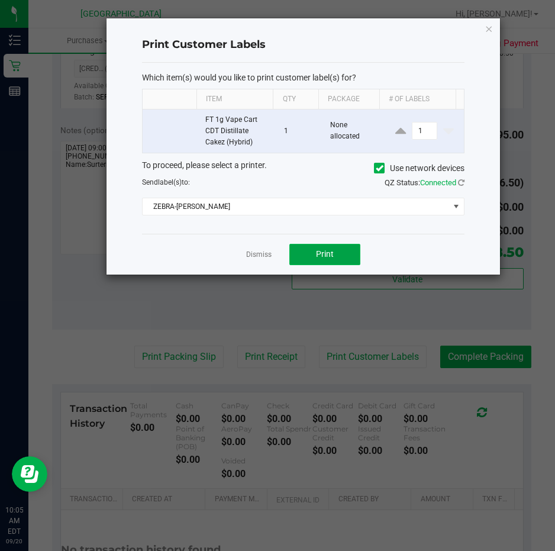
click at [332, 251] on span "Print" at bounding box center [325, 253] width 18 height 9
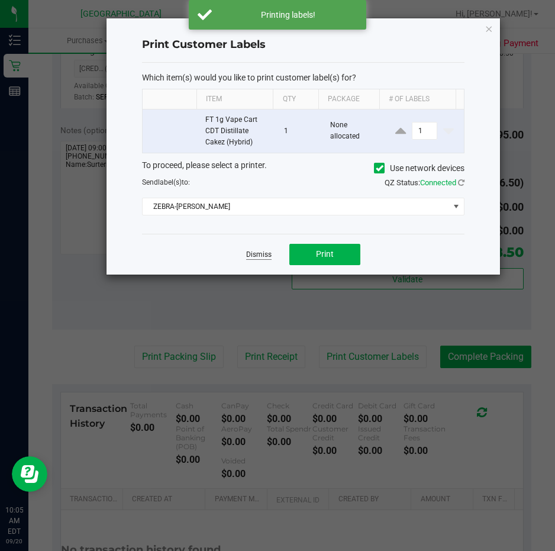
click at [248, 253] on link "Dismiss" at bounding box center [258, 255] width 25 height 10
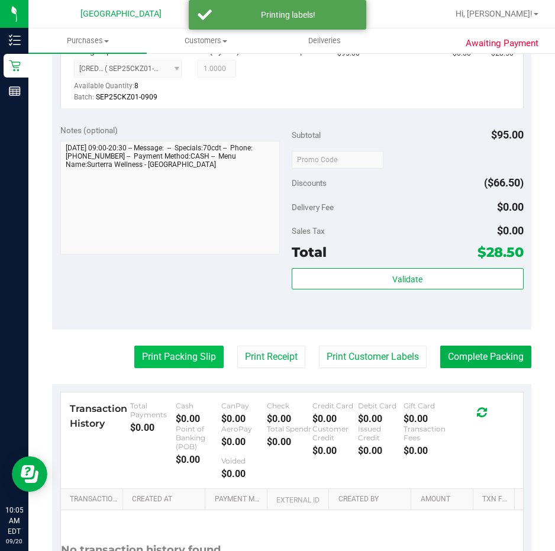
click at [159, 363] on button "Print Packing Slip" at bounding box center [178, 357] width 89 height 22
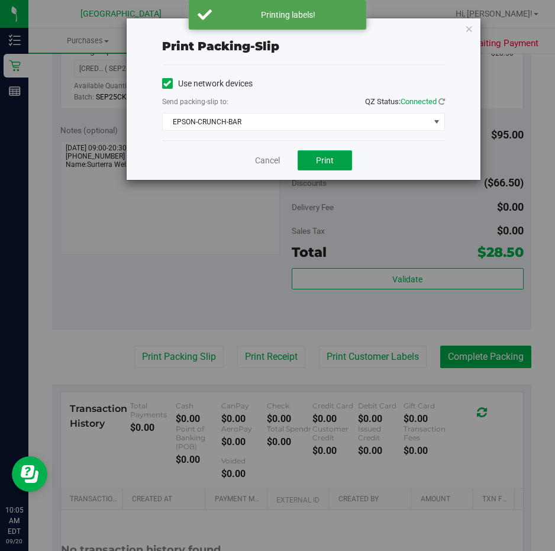
click at [309, 156] on button "Print" at bounding box center [325, 160] width 54 height 20
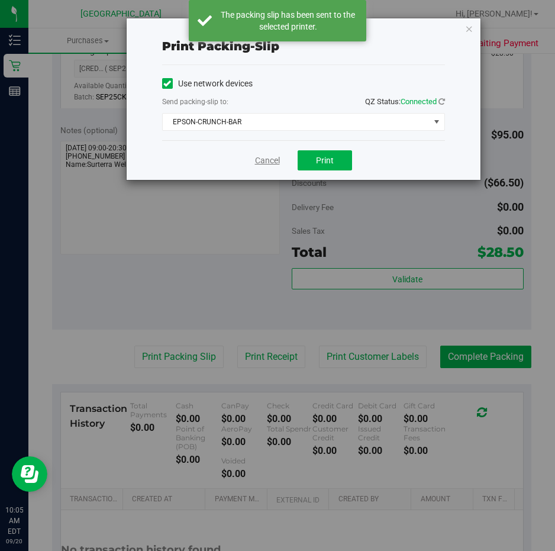
click at [275, 156] on link "Cancel" at bounding box center [267, 161] width 25 height 12
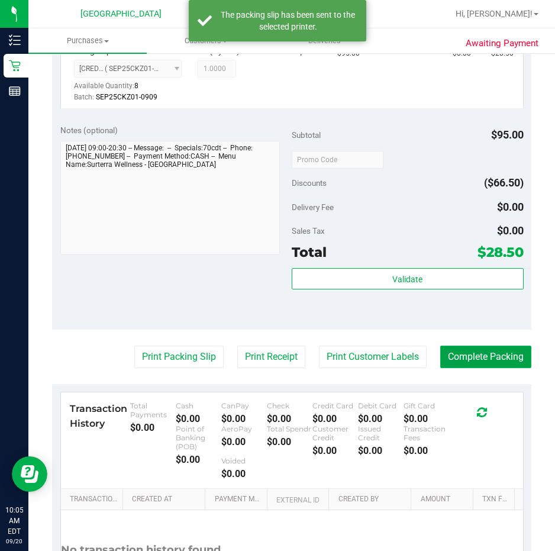
click at [465, 356] on button "Complete Packing" at bounding box center [485, 357] width 91 height 22
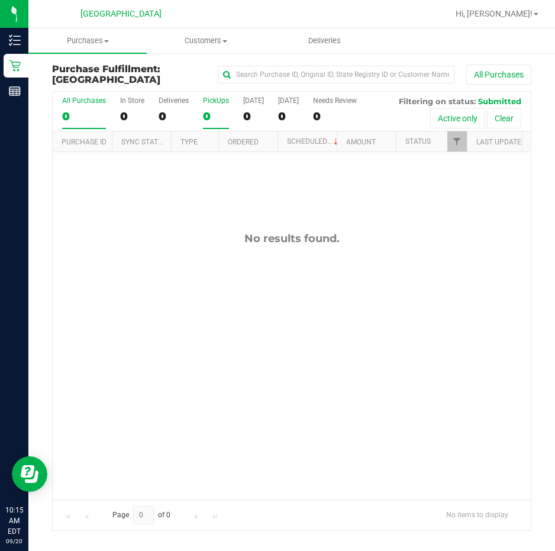
click at [213, 98] on div "PickUps" at bounding box center [216, 100] width 26 height 8
click at [0, 0] on input "PickUps 0" at bounding box center [0, 0] width 0 height 0
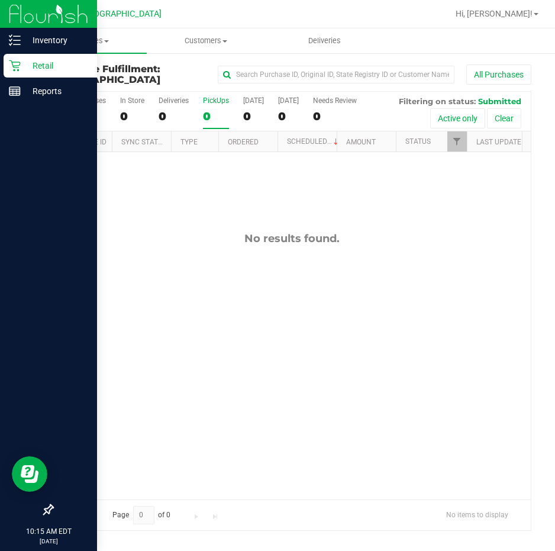
click at [47, 62] on p "Retail" at bounding box center [56, 66] width 71 height 14
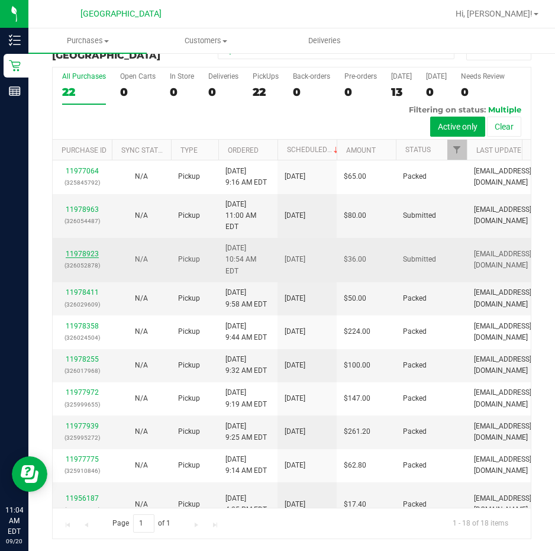
click at [91, 250] on link "11978923" at bounding box center [82, 254] width 33 height 8
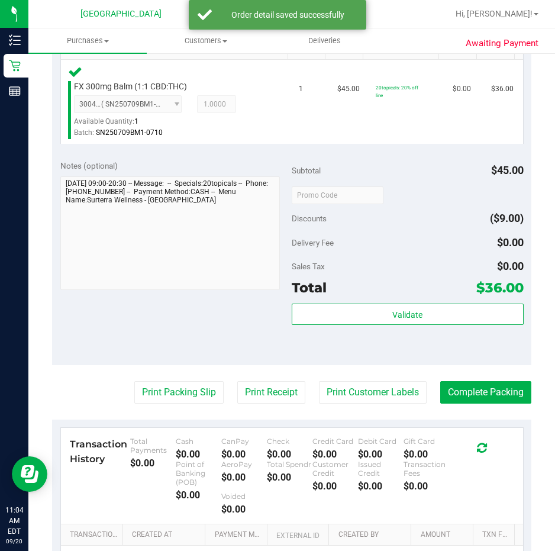
scroll to position [320, 0]
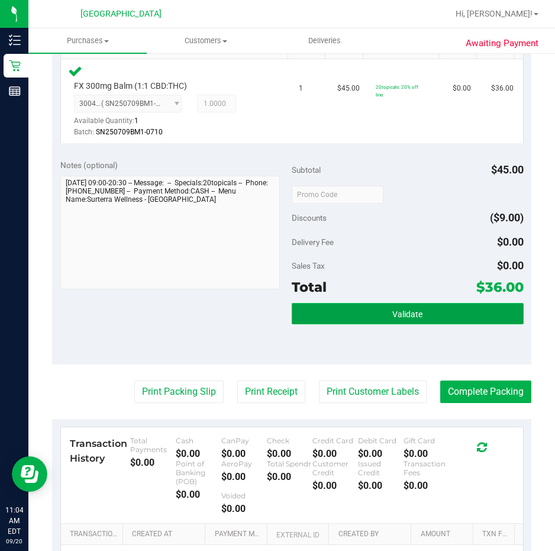
click at [373, 313] on button "Validate" at bounding box center [408, 313] width 232 height 21
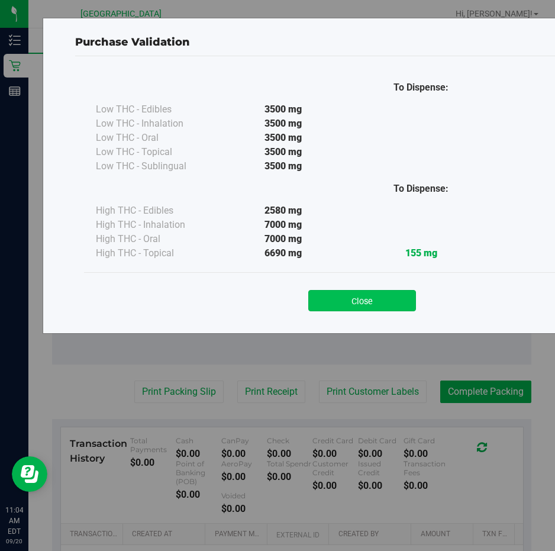
click at [372, 304] on button "Close" at bounding box center [362, 300] width 108 height 21
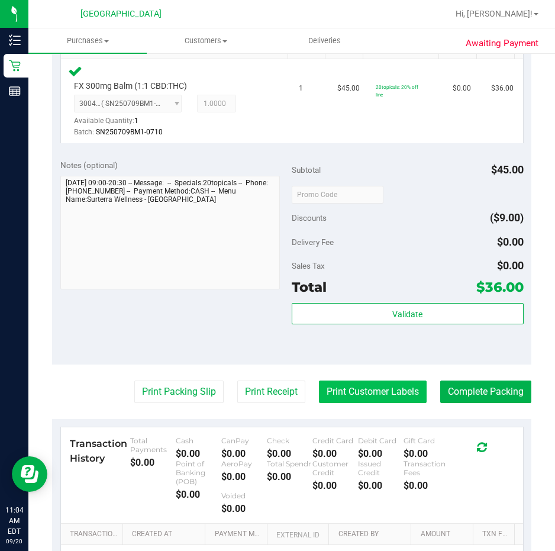
click at [361, 399] on button "Print Customer Labels" at bounding box center [373, 392] width 108 height 22
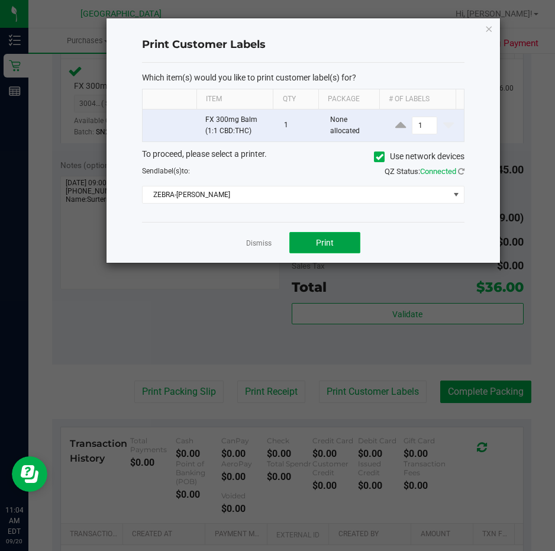
click at [307, 238] on button "Print" at bounding box center [324, 242] width 71 height 21
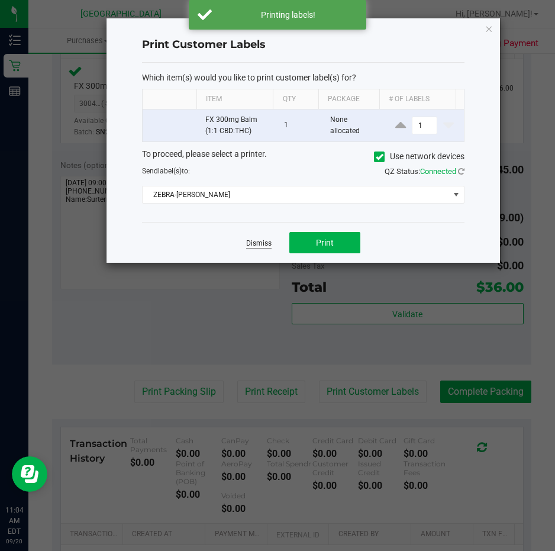
click at [250, 241] on link "Dismiss" at bounding box center [258, 244] width 25 height 10
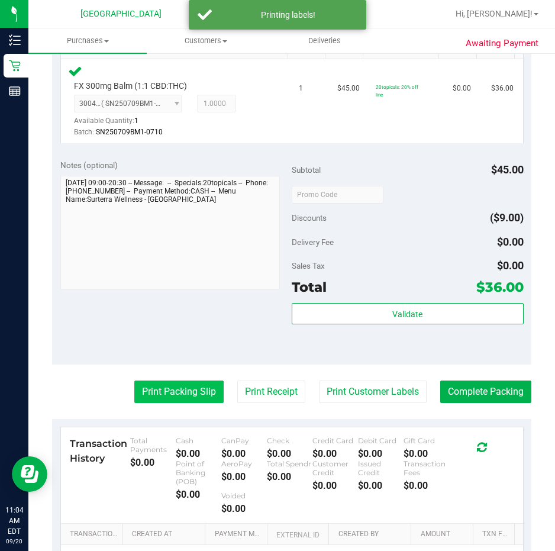
click at [165, 399] on button "Print Packing Slip" at bounding box center [178, 392] width 89 height 22
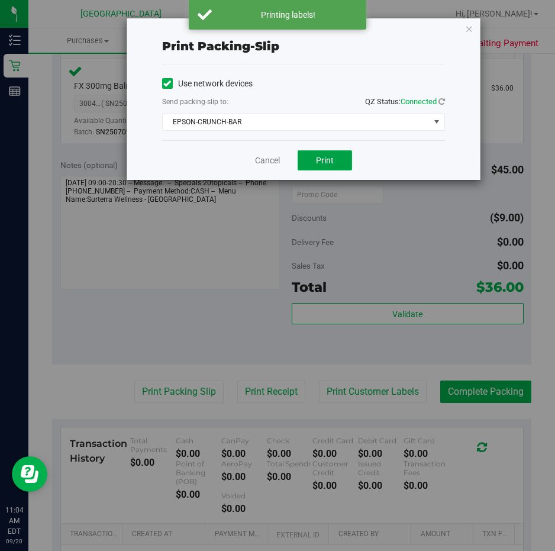
click at [317, 162] on span "Print" at bounding box center [325, 160] width 18 height 9
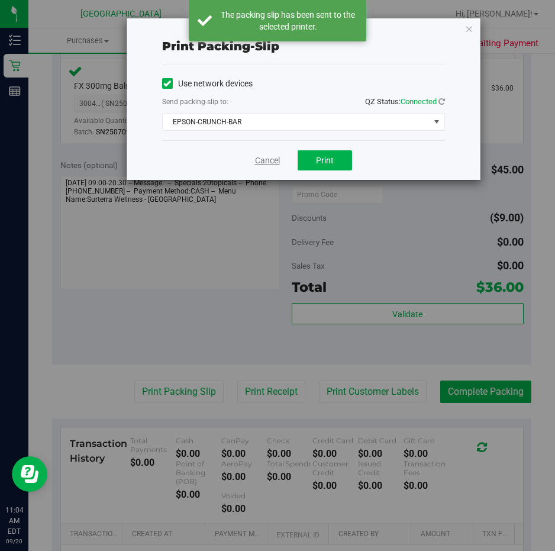
click at [270, 163] on link "Cancel" at bounding box center [267, 161] width 25 height 12
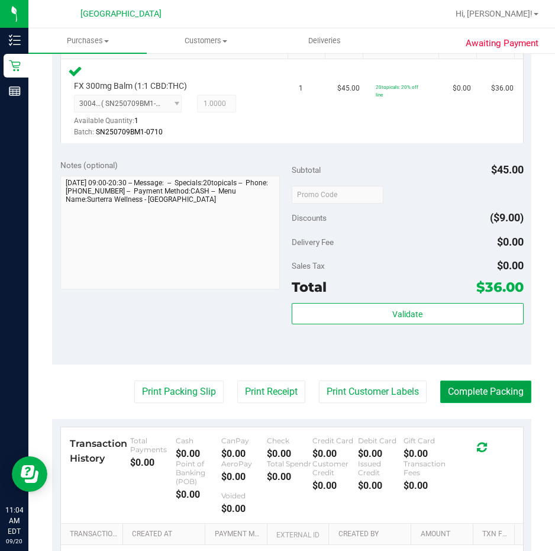
click at [459, 387] on button "Complete Packing" at bounding box center [485, 392] width 91 height 22
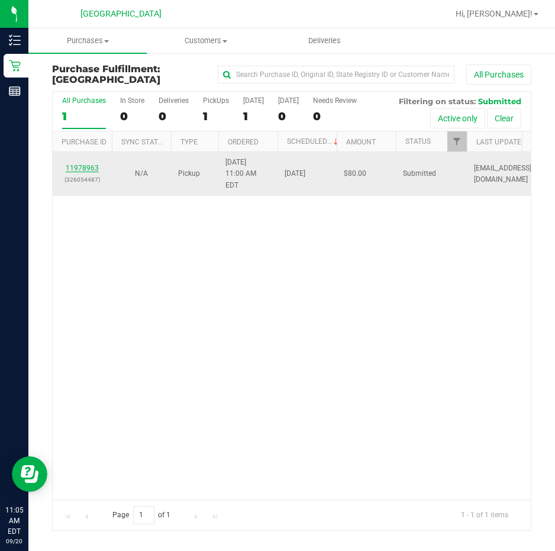
click at [88, 164] on link "11978963" at bounding box center [82, 168] width 33 height 8
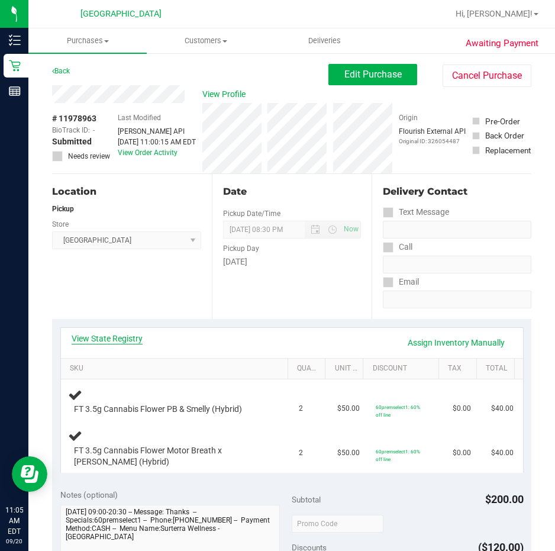
click at [90, 340] on link "View State Registry" at bounding box center [107, 339] width 71 height 12
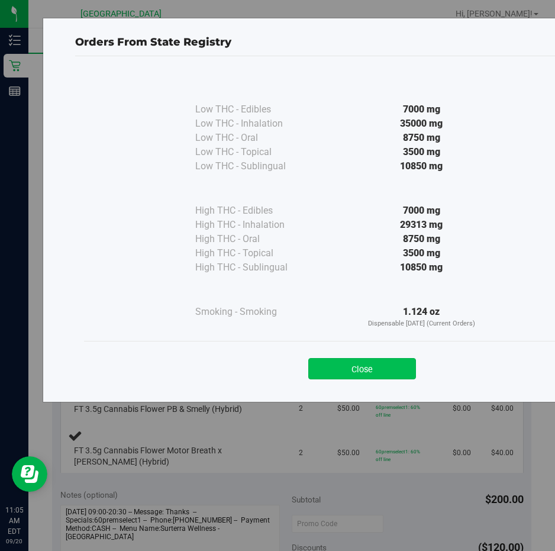
click at [343, 361] on button "Close" at bounding box center [362, 368] width 108 height 21
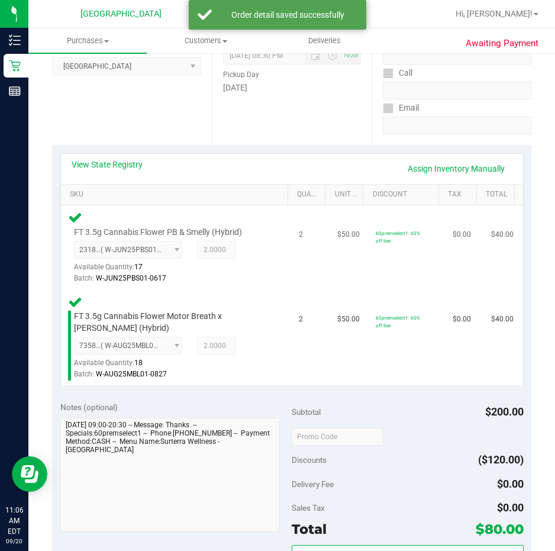
scroll to position [237, 0]
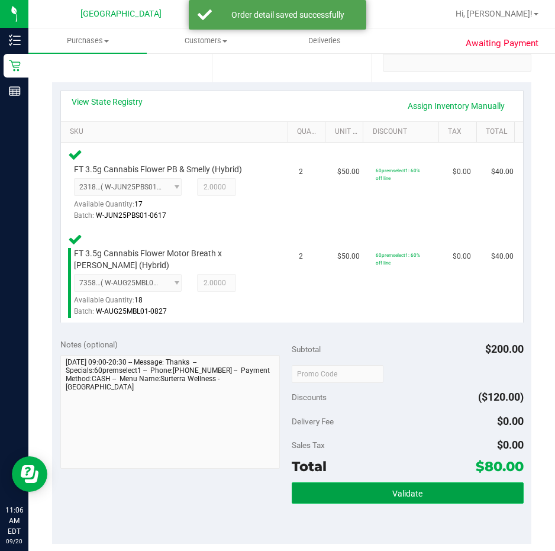
click at [400, 485] on button "Validate" at bounding box center [408, 492] width 232 height 21
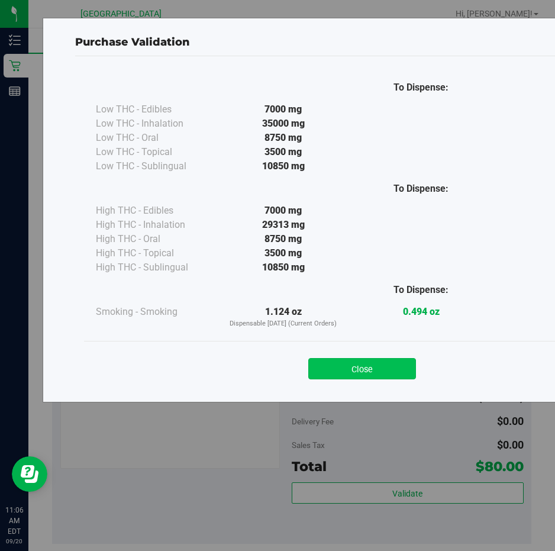
click at [364, 363] on button "Close" at bounding box center [362, 368] width 108 height 21
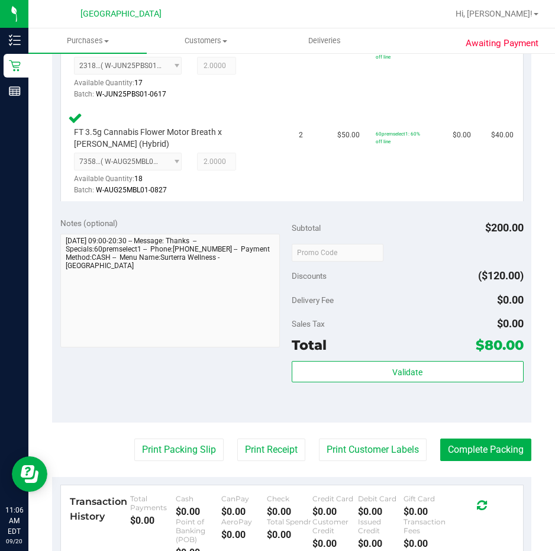
scroll to position [533, 0]
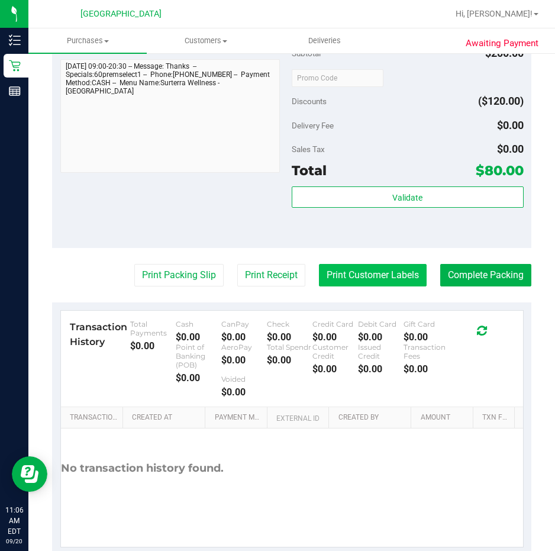
click at [374, 269] on button "Print Customer Labels" at bounding box center [373, 275] width 108 height 22
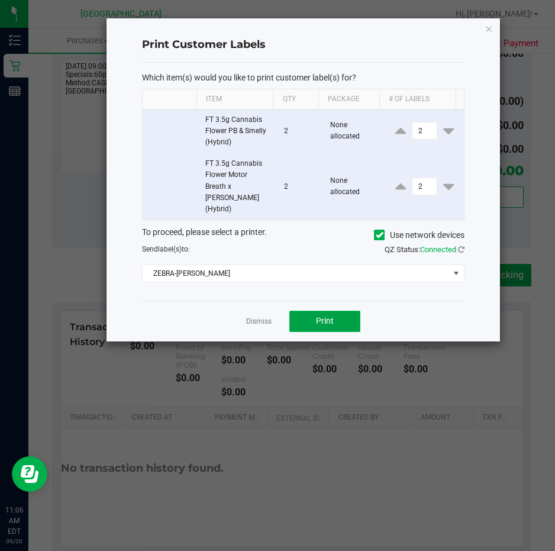
click at [313, 311] on button "Print" at bounding box center [324, 321] width 71 height 21
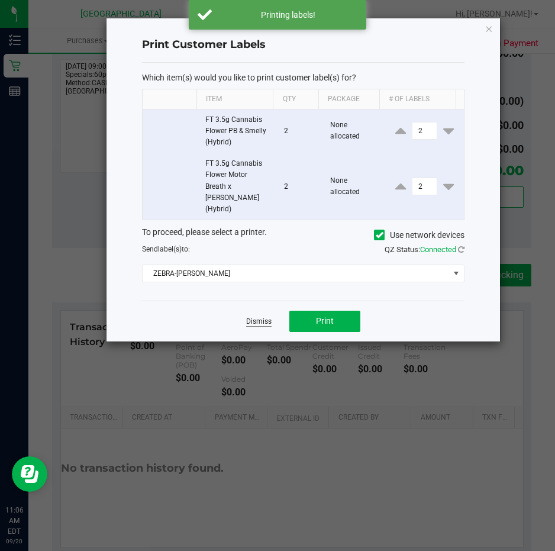
click at [257, 317] on link "Dismiss" at bounding box center [258, 322] width 25 height 10
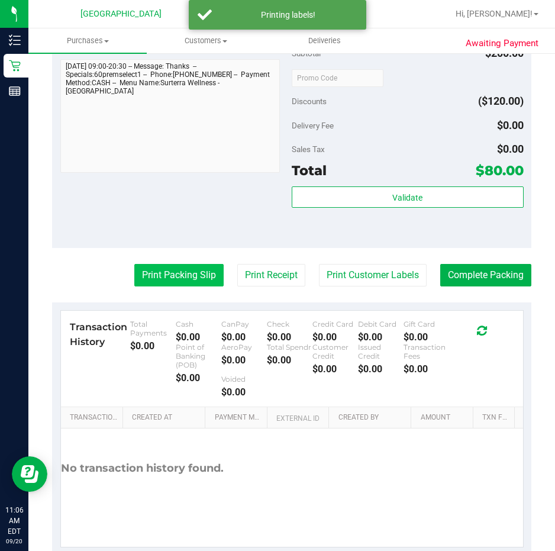
click at [173, 275] on button "Print Packing Slip" at bounding box center [178, 275] width 89 height 22
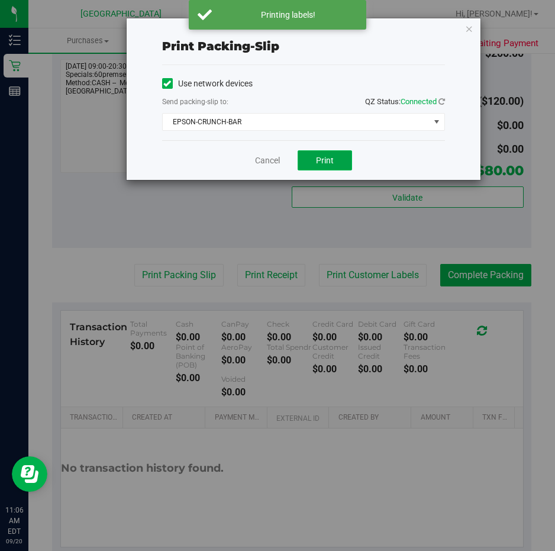
click at [323, 163] on span "Print" at bounding box center [325, 160] width 18 height 9
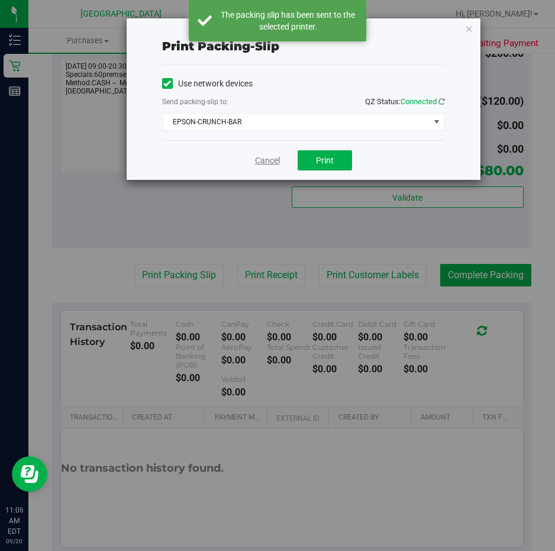
click at [274, 160] on link "Cancel" at bounding box center [267, 161] width 25 height 12
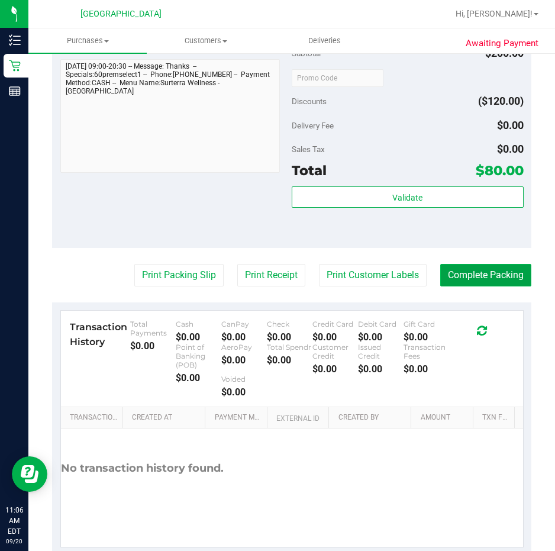
click at [475, 273] on button "Complete Packing" at bounding box center [485, 275] width 91 height 22
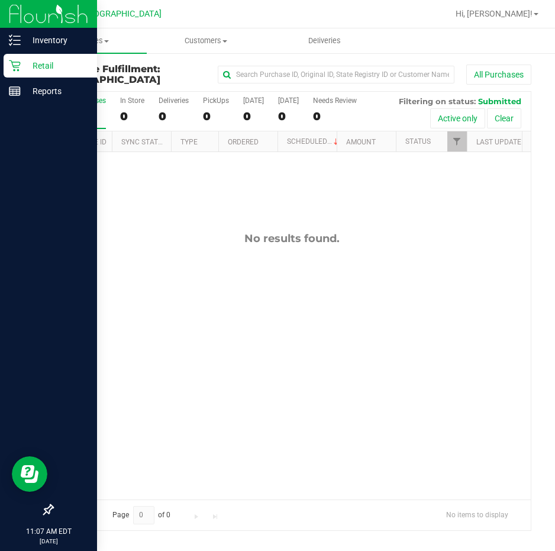
click at [38, 61] on p "Retail" at bounding box center [56, 66] width 71 height 14
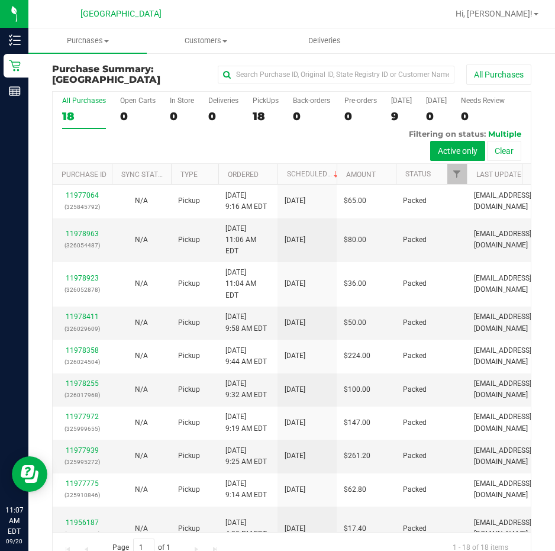
click at [266, 100] on div "PickUps" at bounding box center [266, 100] width 26 height 8
click at [0, 0] on input "PickUps 18" at bounding box center [0, 0] width 0 height 0
click at [54, 18] on div "[GEOGRAPHIC_DATA]" at bounding box center [120, 14] width 173 height 18
